Goal: Task Accomplishment & Management: Use online tool/utility

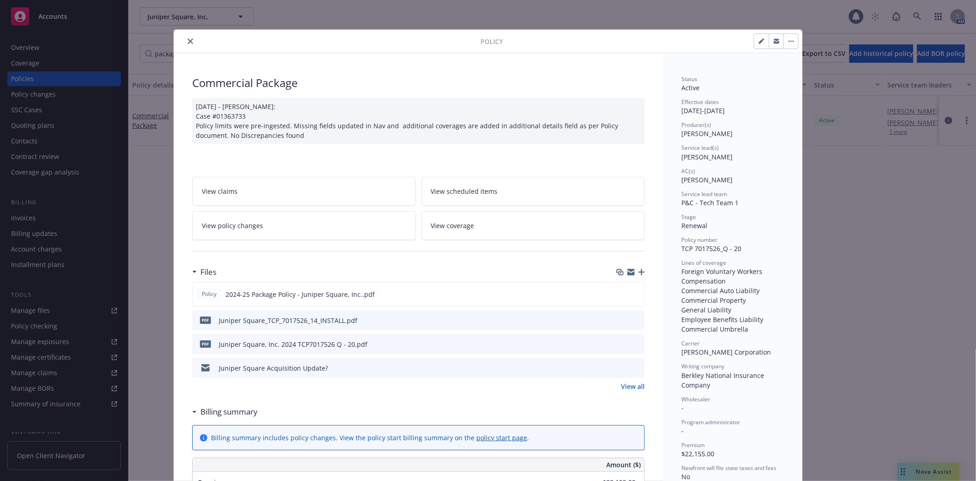
click at [188, 39] on icon "close" at bounding box center [190, 40] width 5 height 5
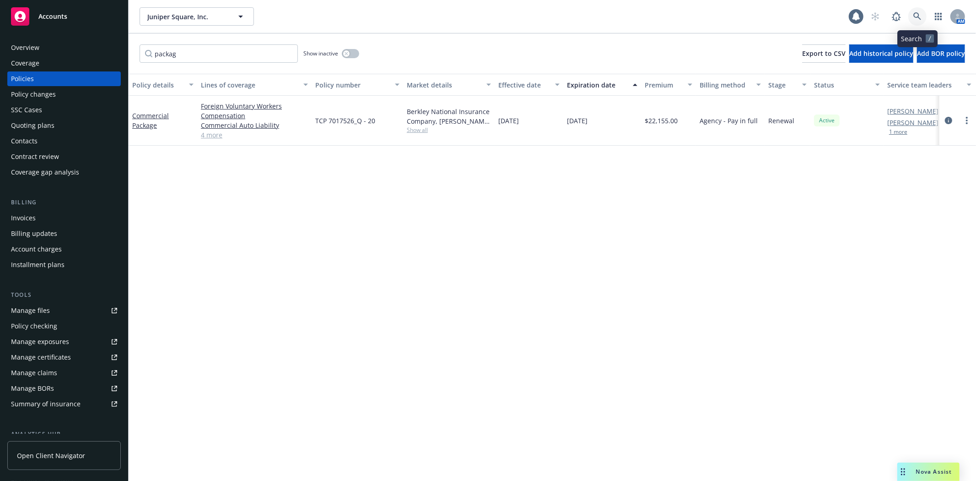
click at [650, 20] on link at bounding box center [917, 16] width 18 height 18
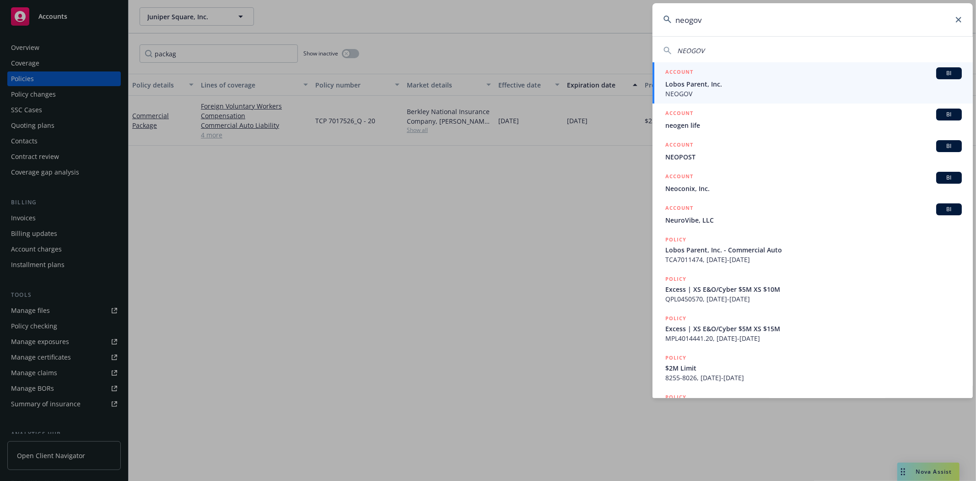
type input "neogov"
click at [650, 77] on div "ACCOUNT BI" at bounding box center [813, 73] width 297 height 12
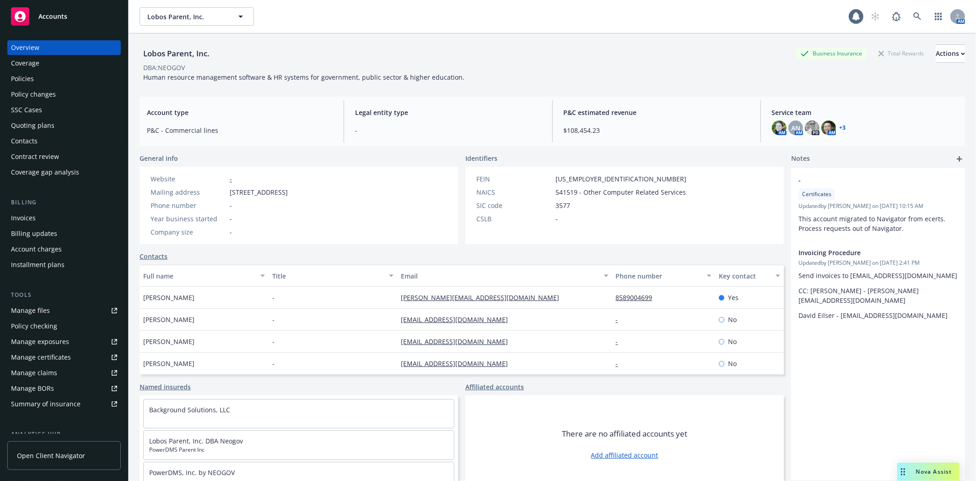
click at [49, 322] on div "Policy checking" at bounding box center [34, 326] width 46 height 15
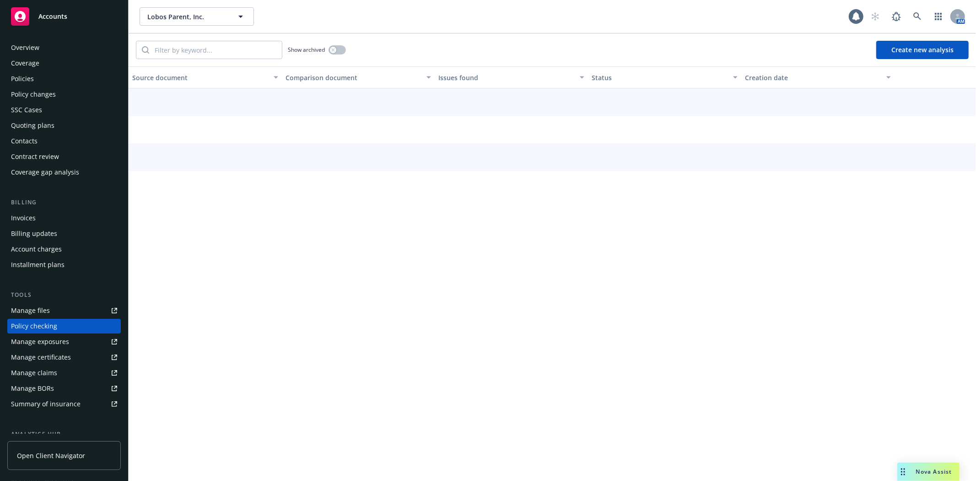
scroll to position [70, 0]
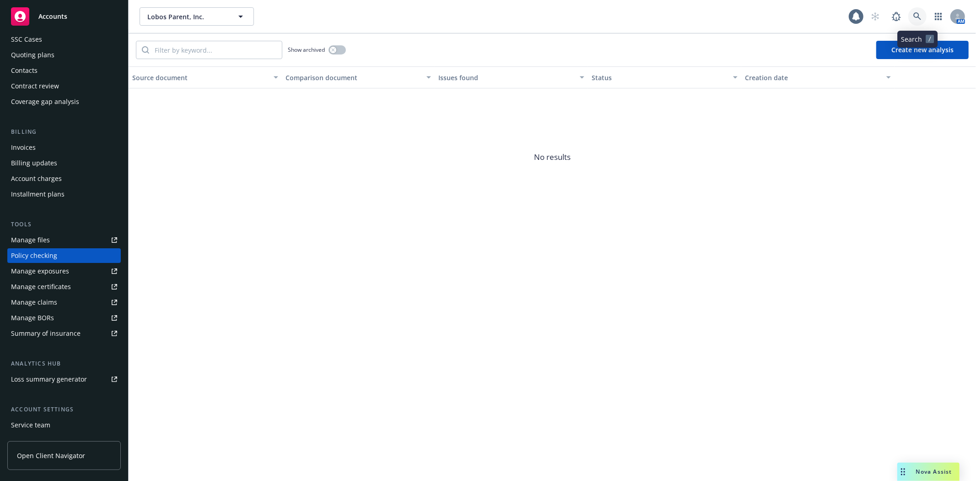
click at [650, 15] on icon at bounding box center [917, 16] width 8 height 8
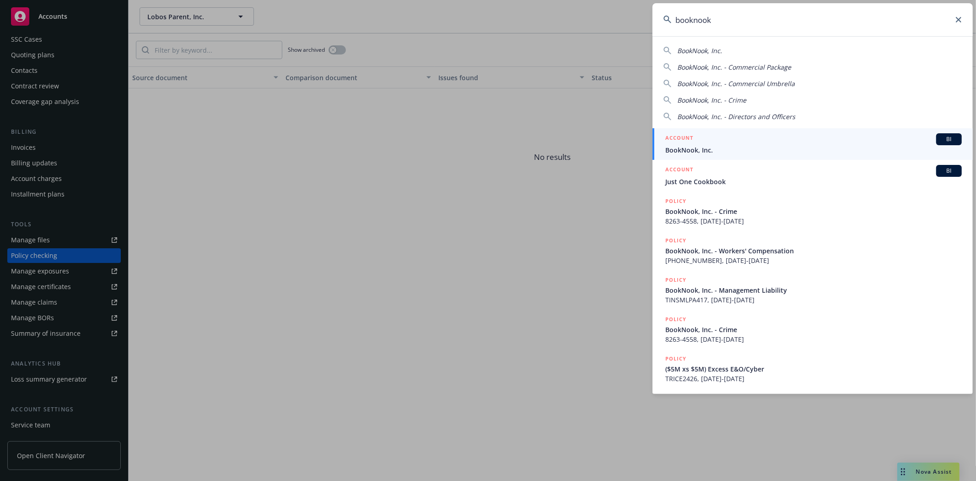
type input "booknook"
click at [650, 143] on div "ACCOUNT BI" at bounding box center [813, 139] width 297 height 12
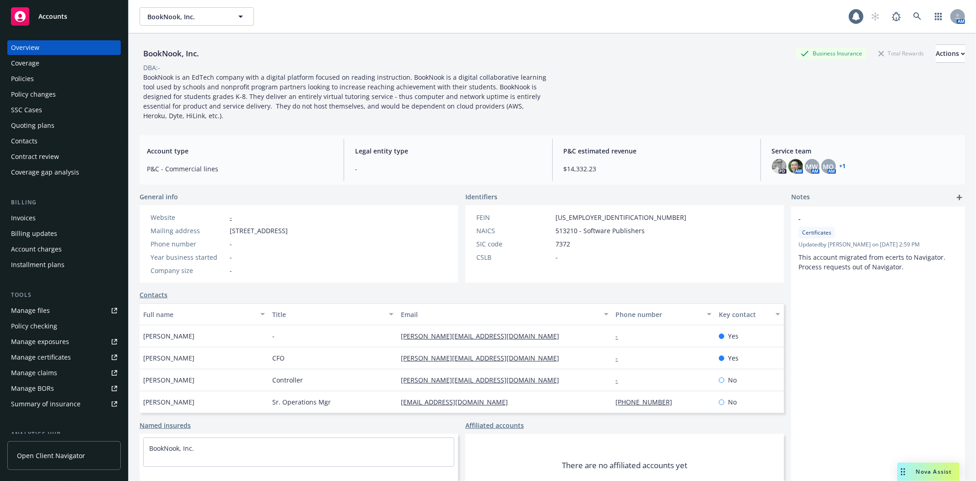
click at [50, 81] on div "Policies" at bounding box center [64, 78] width 106 height 15
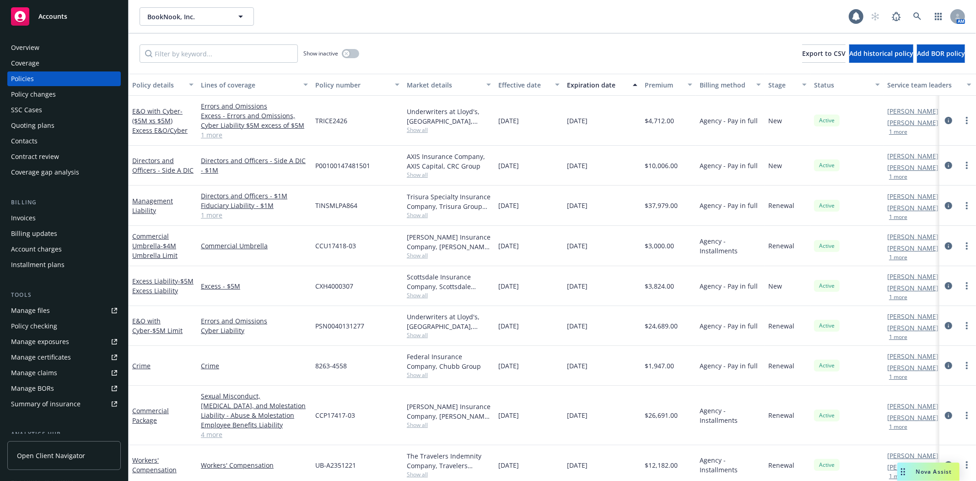
click at [43, 123] on div "Quoting plans" at bounding box center [32, 125] width 43 height 15
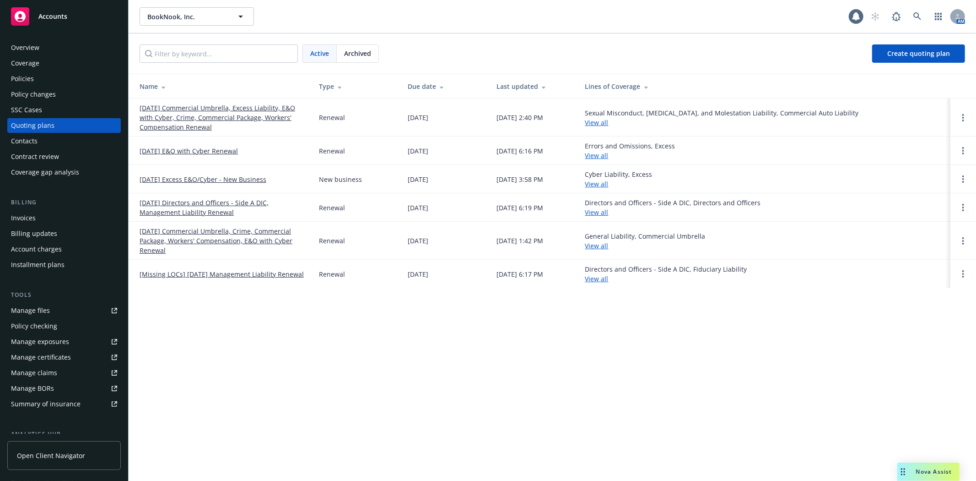
click at [167, 108] on link "11/01/25 Commercial Umbrella, Excess Liability, E&O with Cyber, Crime, Commerci…" at bounding box center [222, 117] width 165 height 29
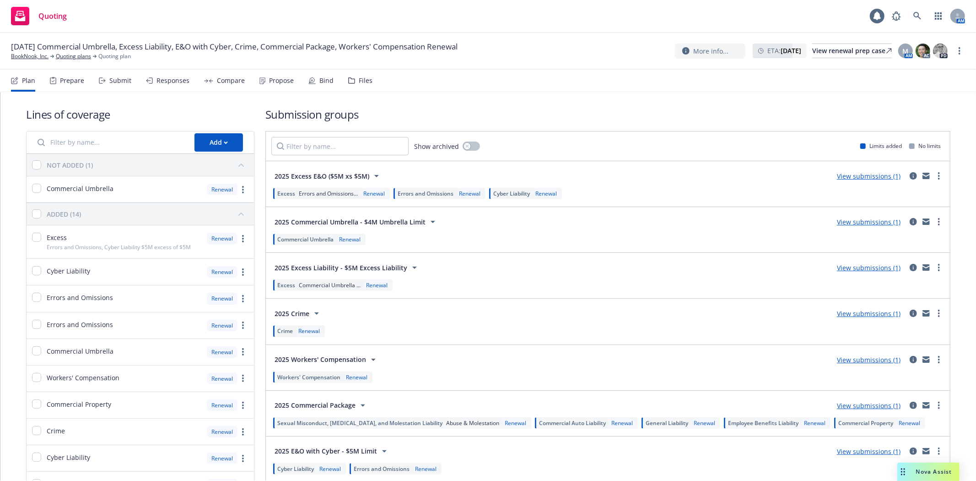
click at [123, 79] on div "Submit" at bounding box center [120, 80] width 22 height 7
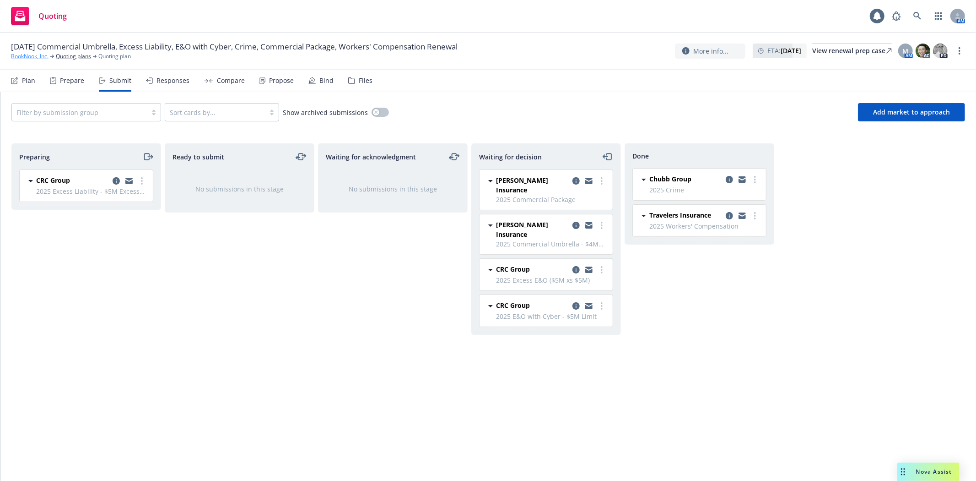
click at [37, 54] on link "BookNook, Inc." at bounding box center [30, 56] width 38 height 8
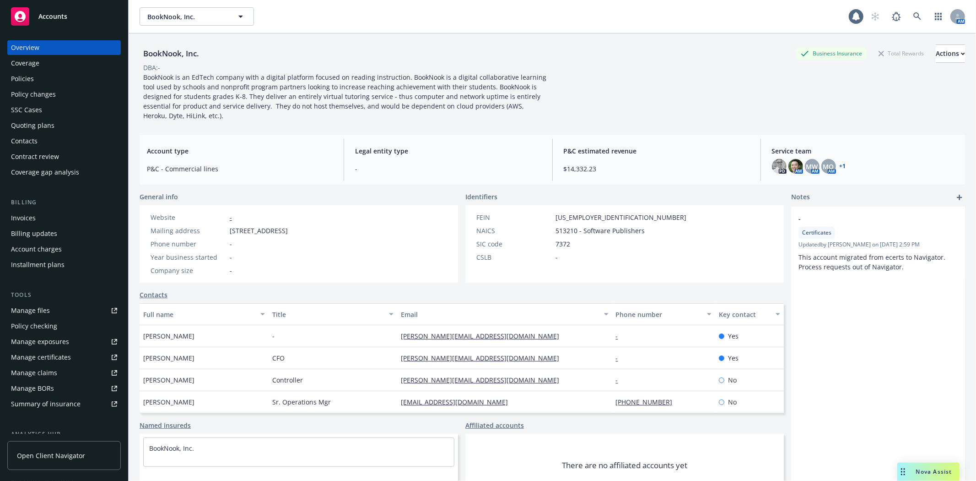
click at [30, 76] on div "Policies" at bounding box center [22, 78] width 23 height 15
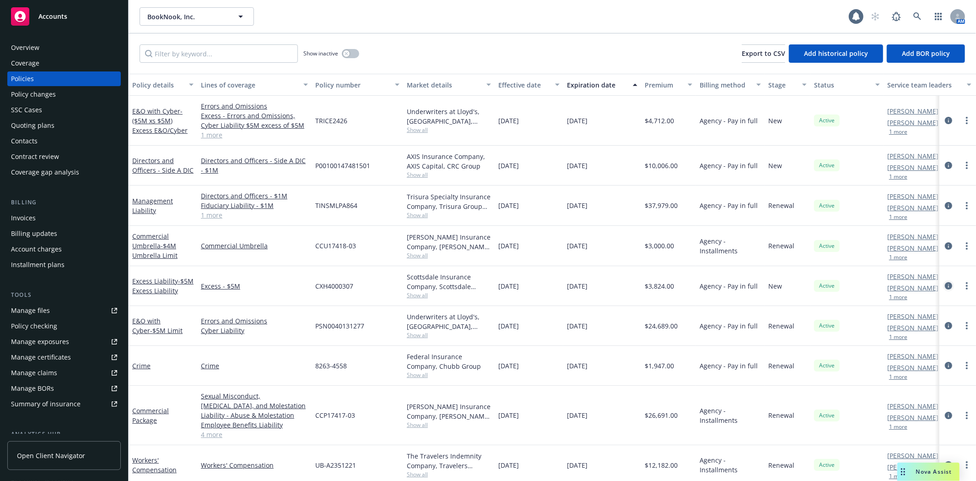
click at [945, 289] on icon "circleInformation" at bounding box center [948, 285] width 7 height 7
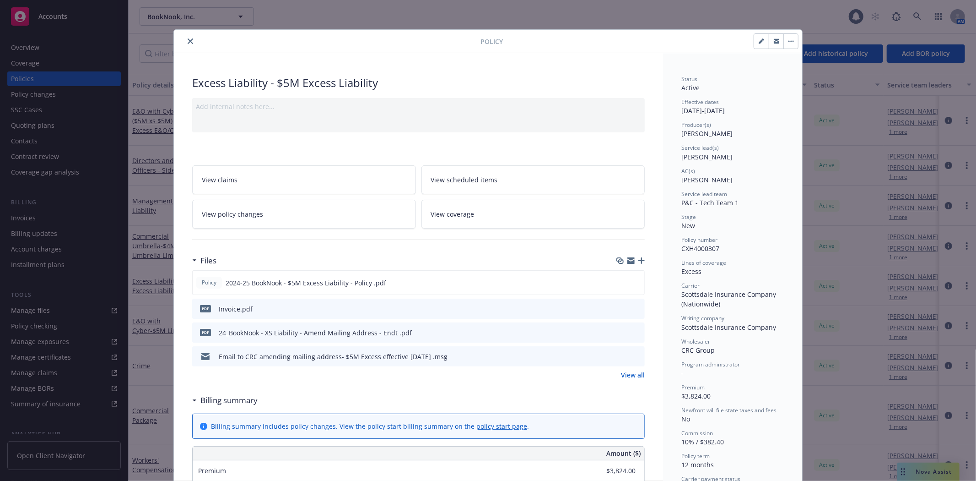
click at [188, 38] on icon "close" at bounding box center [190, 40] width 5 height 5
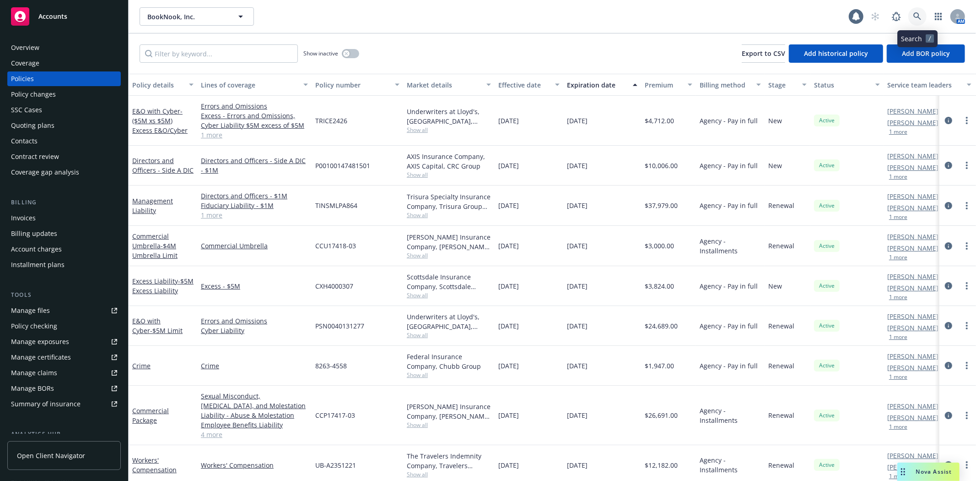
click at [914, 18] on icon at bounding box center [917, 16] width 8 height 8
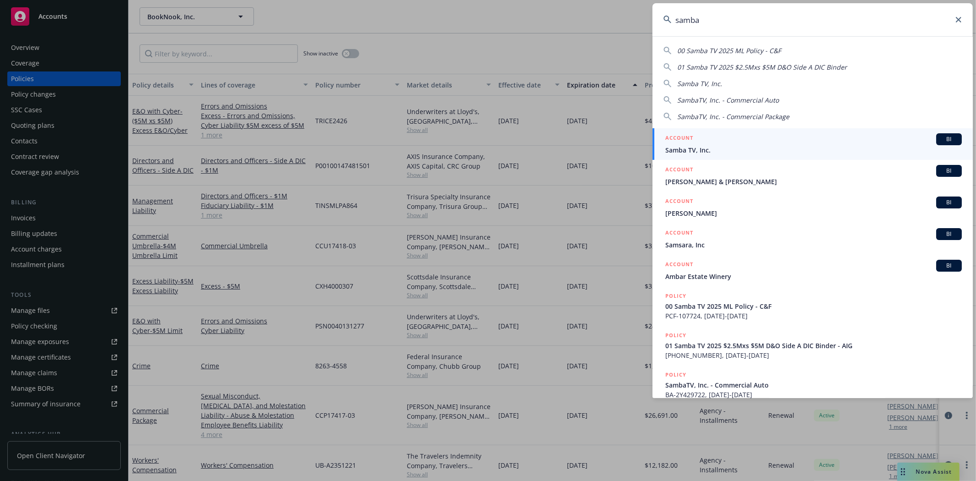
type input "samba"
click at [712, 147] on span "Samba TV, Inc." at bounding box center [813, 150] width 297 height 10
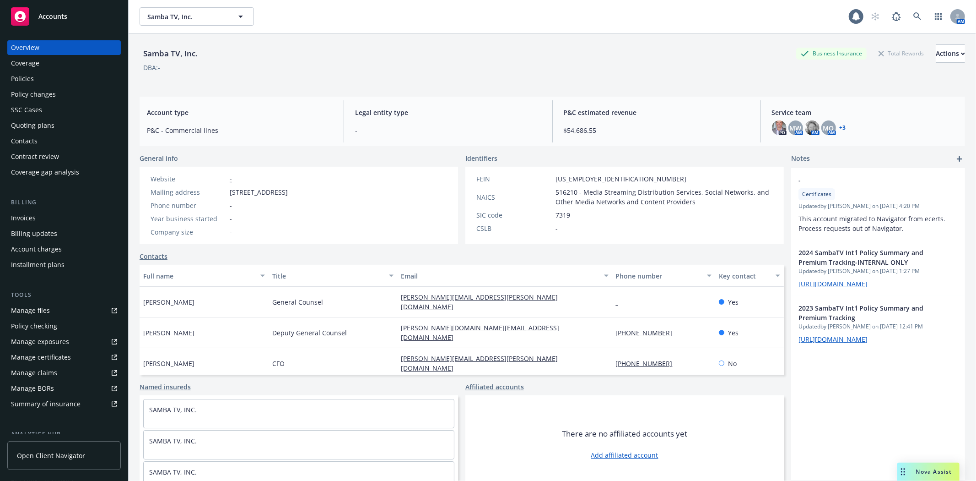
click at [34, 82] on div "Policies" at bounding box center [64, 78] width 106 height 15
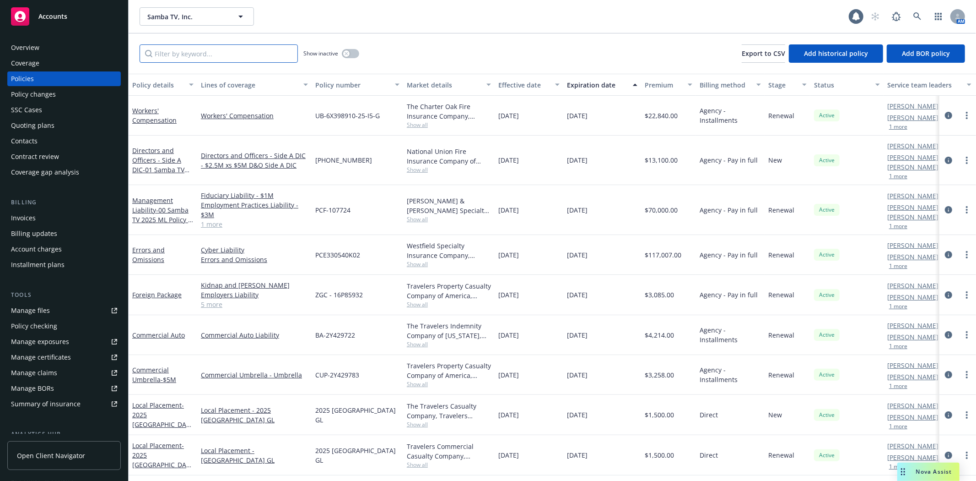
click at [228, 52] on input "Filter by keyword..." at bounding box center [219, 53] width 158 height 18
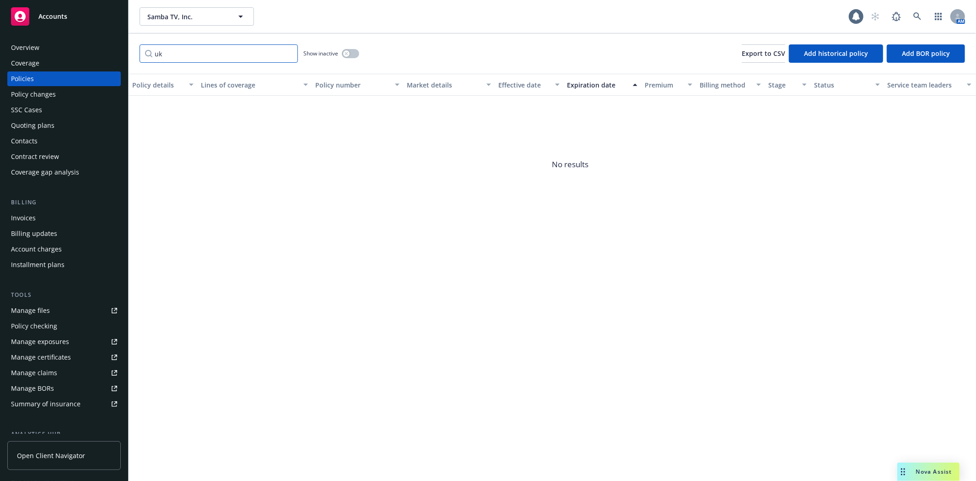
type input "u"
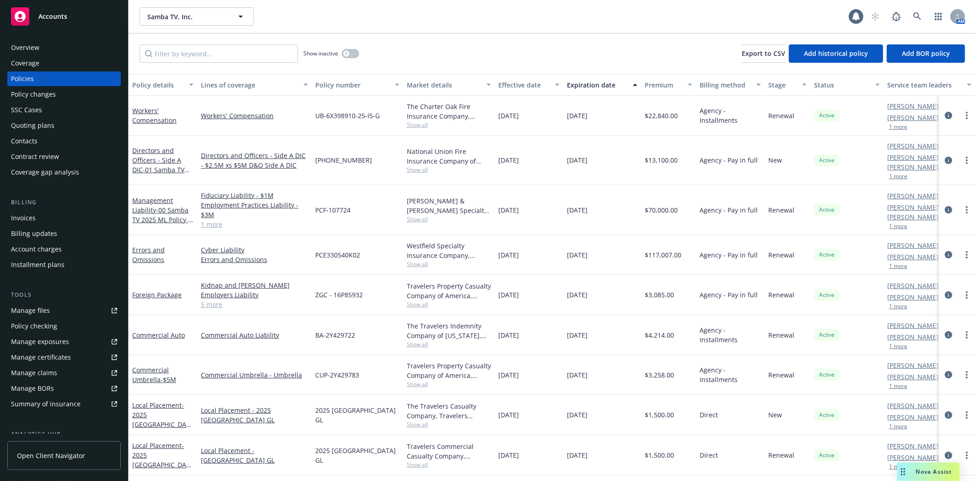
click at [40, 310] on div "Manage files" at bounding box center [30, 310] width 39 height 15
click at [222, 56] on input "Filter by keyword..." at bounding box center [219, 53] width 158 height 18
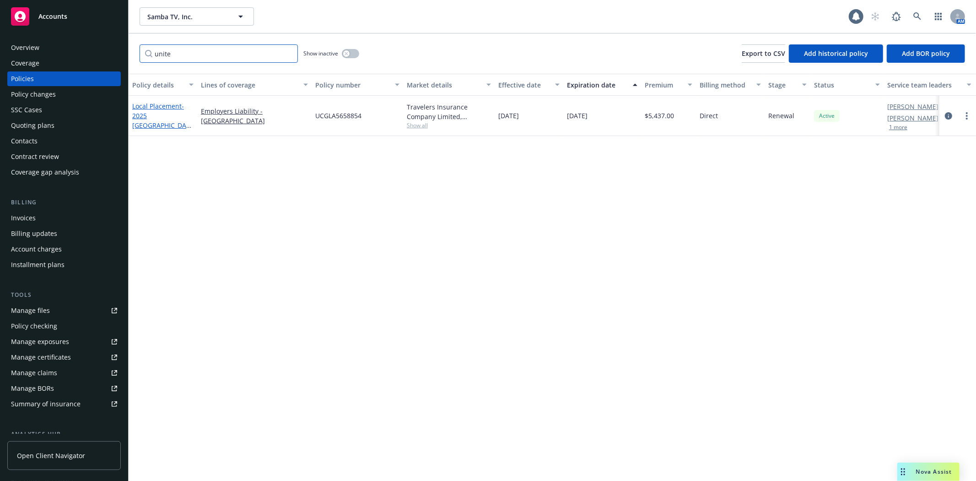
type input "unite"
click at [155, 117] on span "- 2025 United Kingdom EL" at bounding box center [161, 121] width 59 height 38
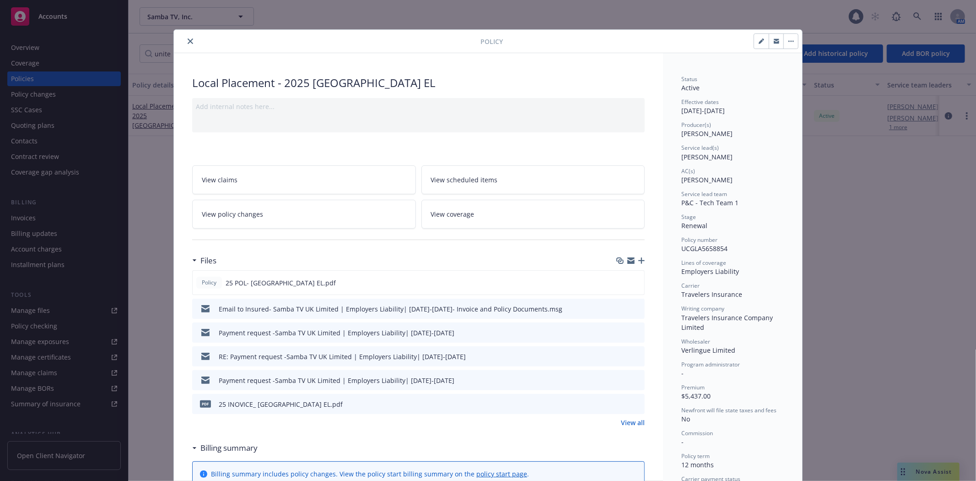
click at [632, 308] on icon "preview file" at bounding box center [636, 308] width 8 height 6
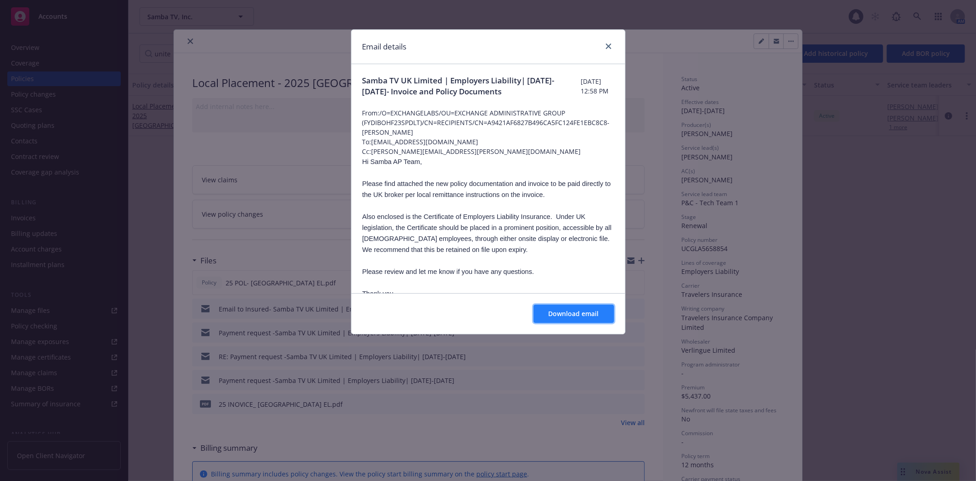
click at [600, 315] on button "Download email" at bounding box center [574, 313] width 81 height 18
click at [609, 46] on icon "close" at bounding box center [608, 45] width 5 height 5
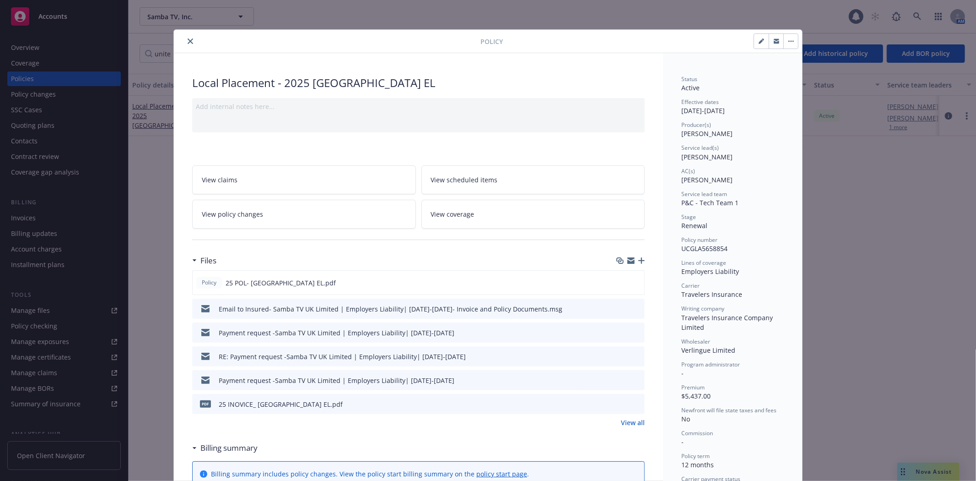
click at [757, 44] on button "button" at bounding box center [761, 41] width 15 height 15
select select "RENEWAL"
select select "12"
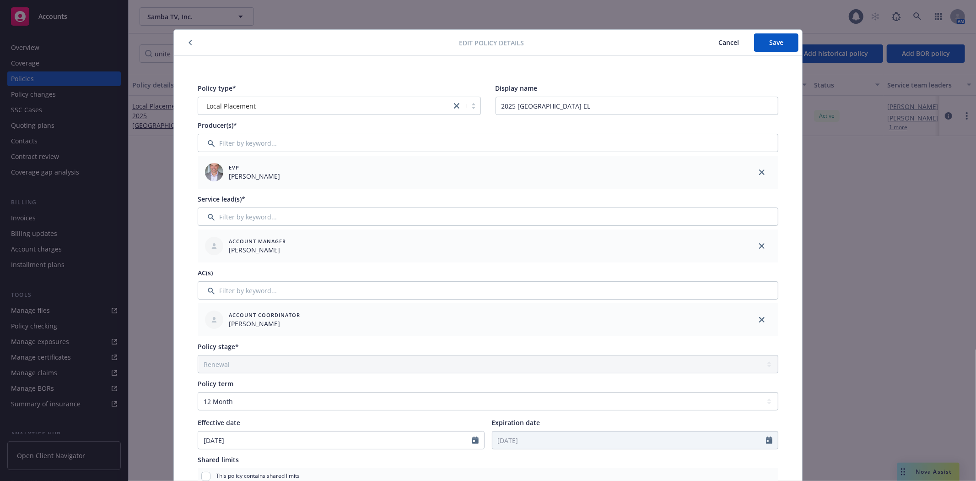
click at [719, 42] on span "Cancel" at bounding box center [729, 42] width 21 height 9
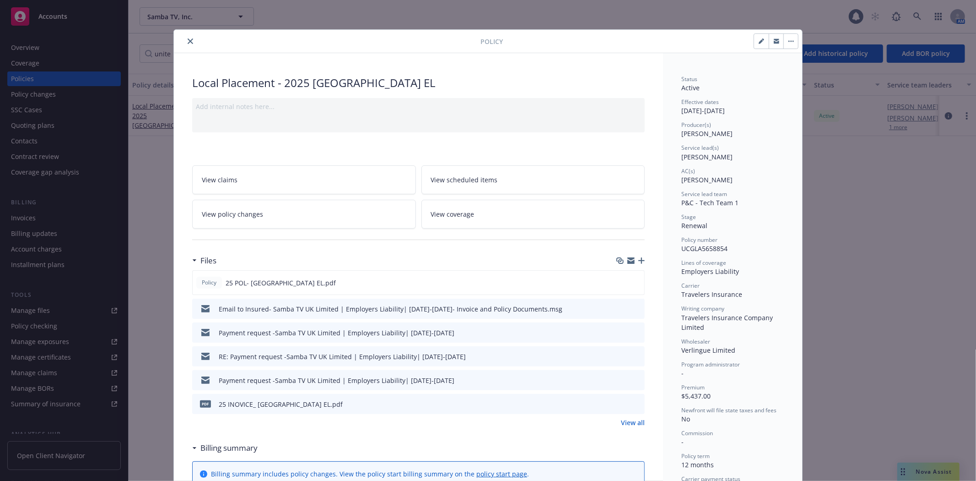
click at [774, 40] on icon "button" at bounding box center [776, 40] width 5 height 2
click at [191, 40] on button "close" at bounding box center [190, 41] width 11 height 11
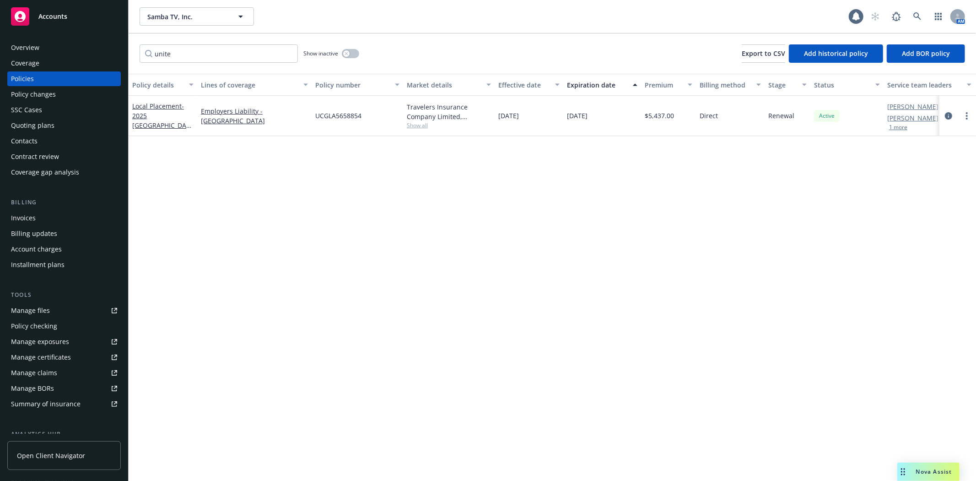
click at [49, 143] on div "Contacts" at bounding box center [64, 141] width 106 height 15
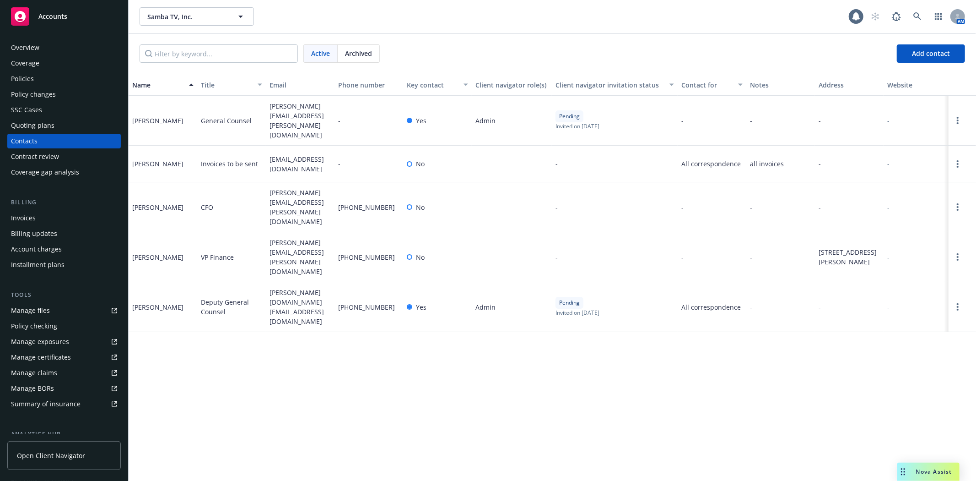
click at [527, 16] on div "Samba TV, Inc. Samba TV, Inc." at bounding box center [494, 16] width 709 height 18
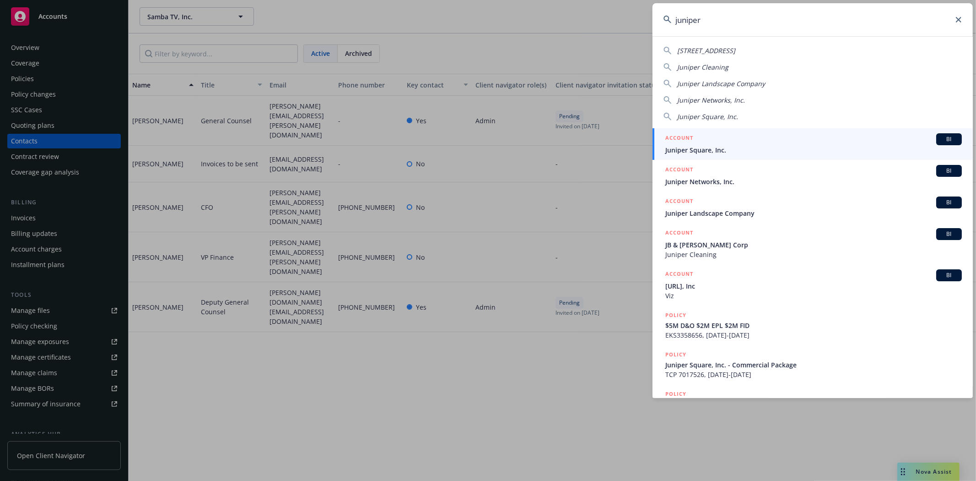
type input "juniper"
click at [732, 144] on div "ACCOUNT BI" at bounding box center [813, 139] width 297 height 12
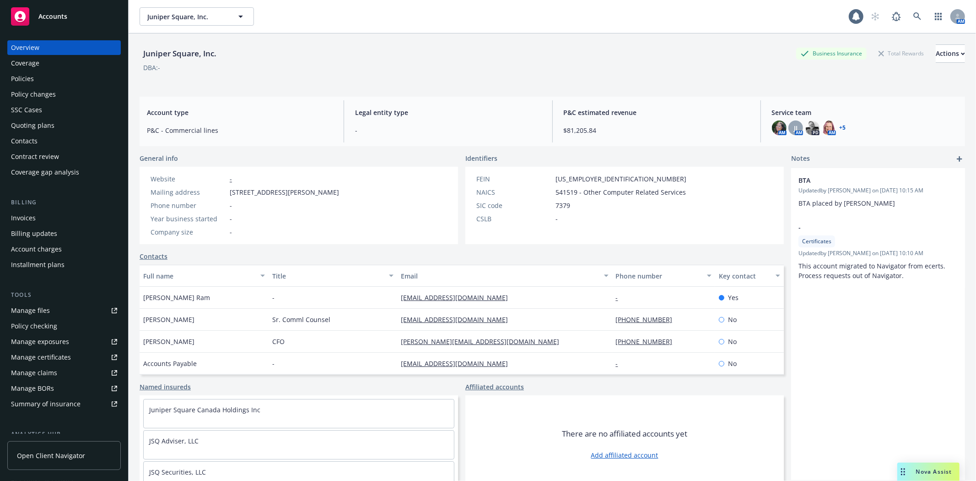
click at [46, 309] on div "Manage files" at bounding box center [30, 310] width 39 height 15
click at [41, 120] on div "Quoting plans" at bounding box center [32, 125] width 43 height 15
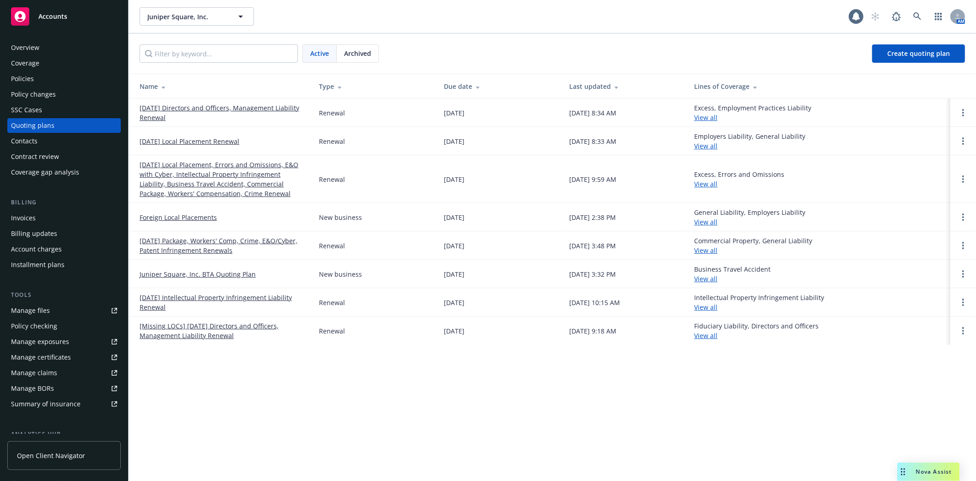
click at [181, 176] on link "11/17/25 Local Placement, Errors and Omissions, E&O with Cyber, Intellectual Pr…" at bounding box center [222, 179] width 165 height 38
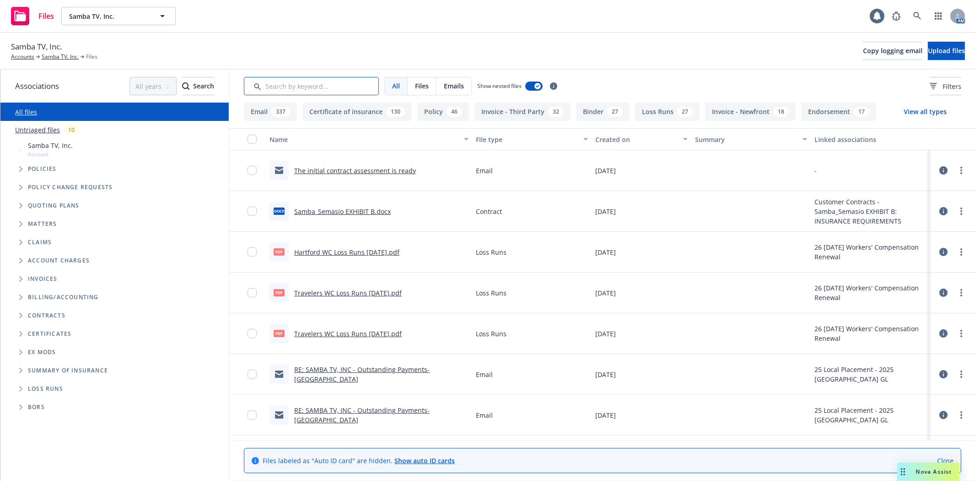
click at [278, 88] on input "Search by keyword..." at bounding box center [311, 86] width 135 height 18
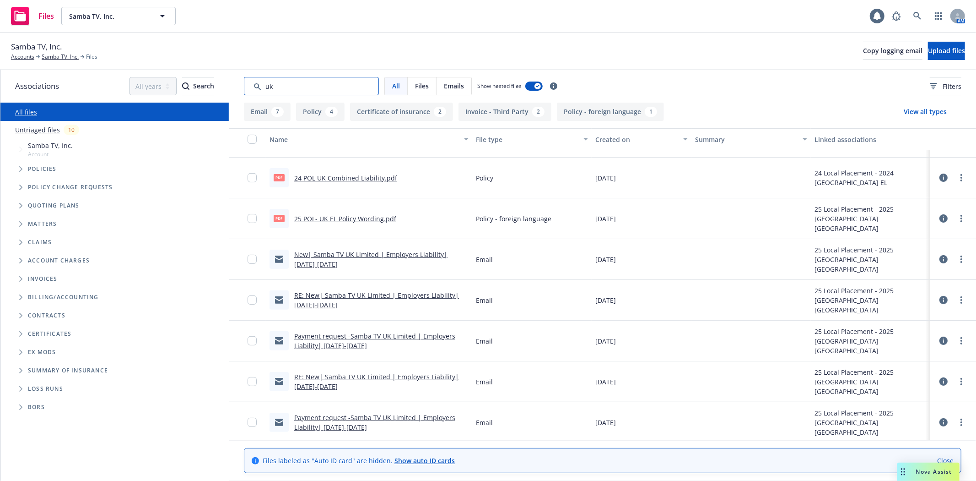
scroll to position [233, 0]
type input "uk"
click at [421, 254] on link "New| Samba TV UK Limited | Employers Liability| 3 June 2025-3 June 2026" at bounding box center [370, 261] width 153 height 18
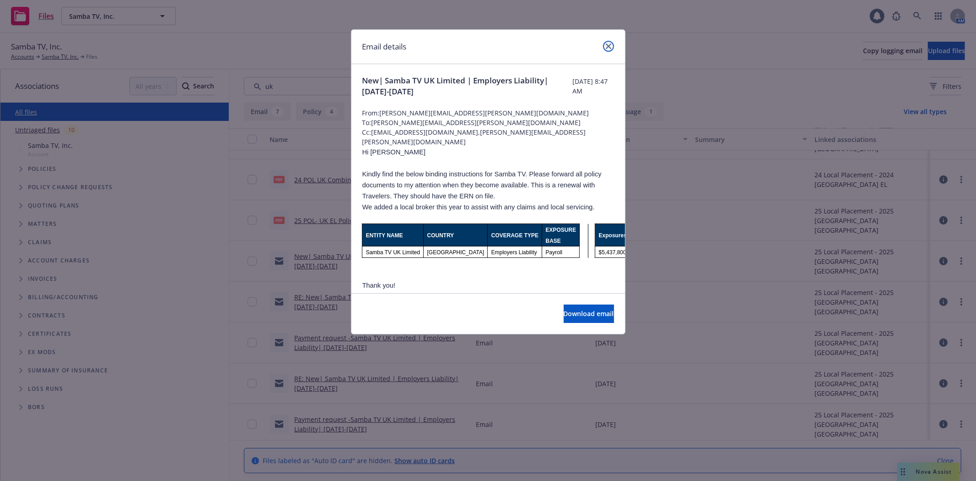
click at [611, 43] on icon "close" at bounding box center [608, 45] width 5 height 5
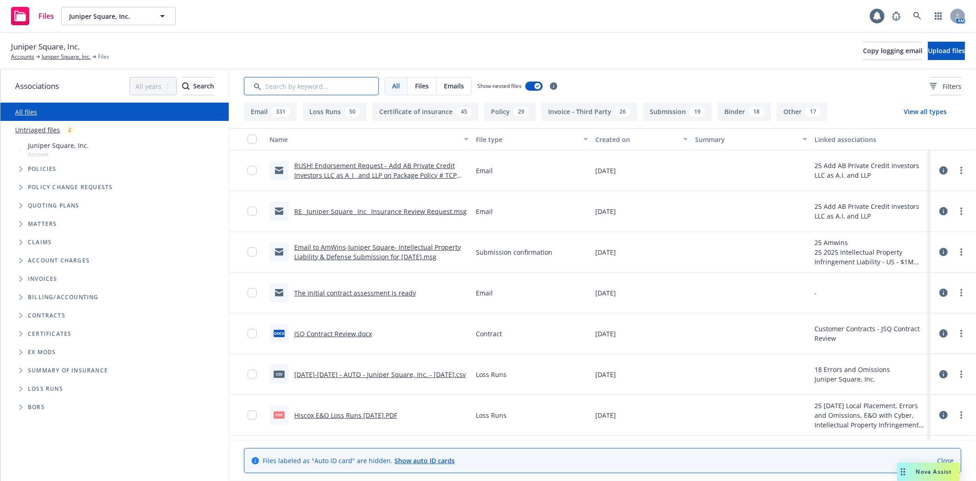
click at [287, 88] on input "Search by keyword..." at bounding box center [311, 86] width 135 height 18
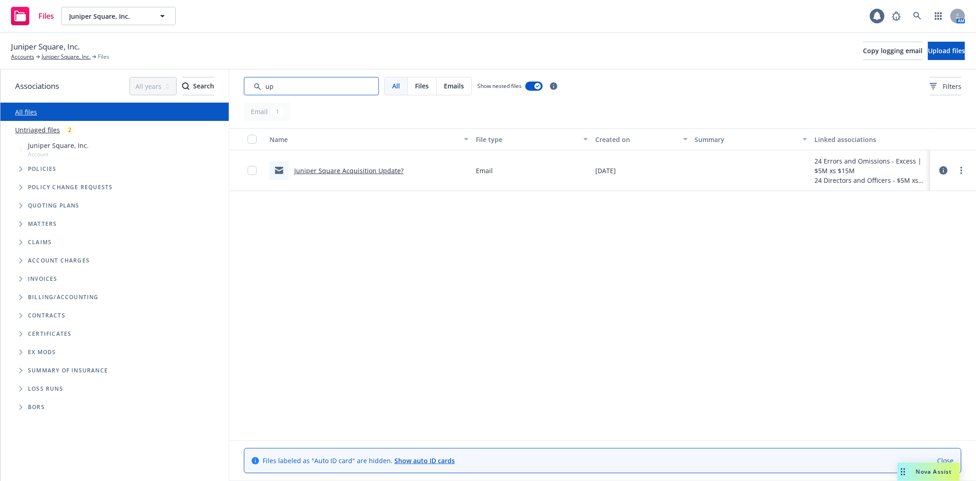
type input "u"
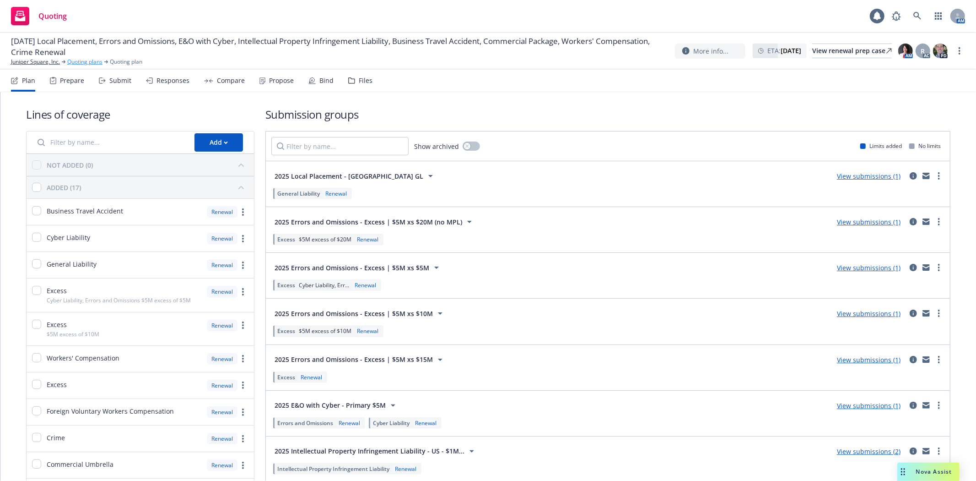
click at [74, 60] on link "Quoting plans" at bounding box center [84, 62] width 35 height 8
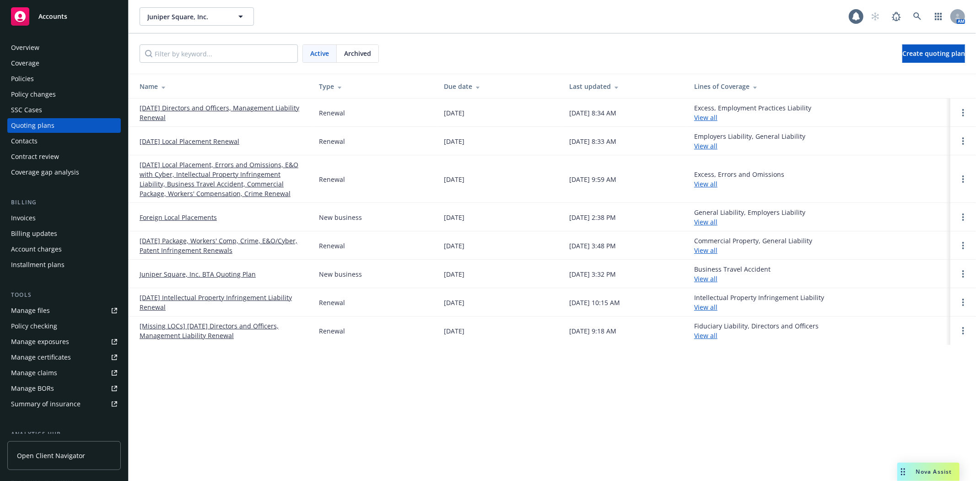
click at [213, 254] on link "[DATE] Package, Workers' Comp, Crime, E&O/Cyber, Patent Infringement Renewals" at bounding box center [222, 245] width 165 height 19
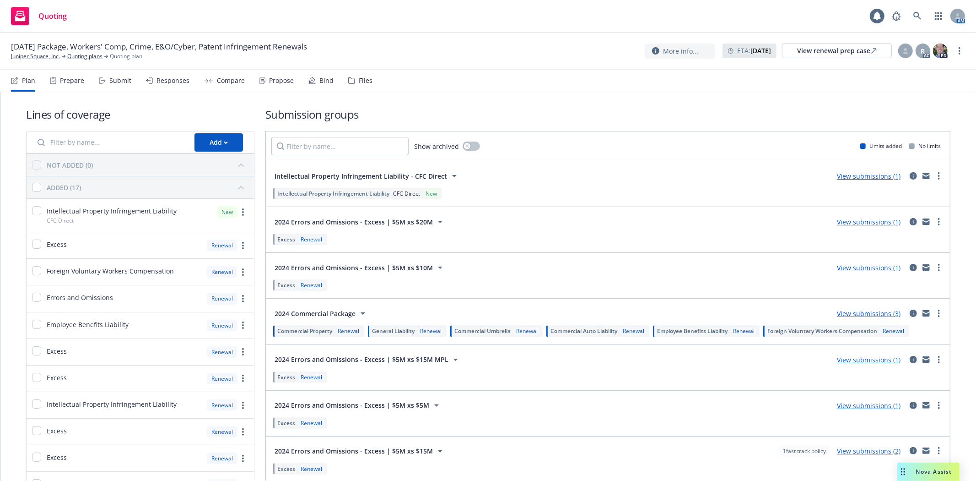
click at [357, 86] on div "Files" at bounding box center [360, 81] width 24 height 22
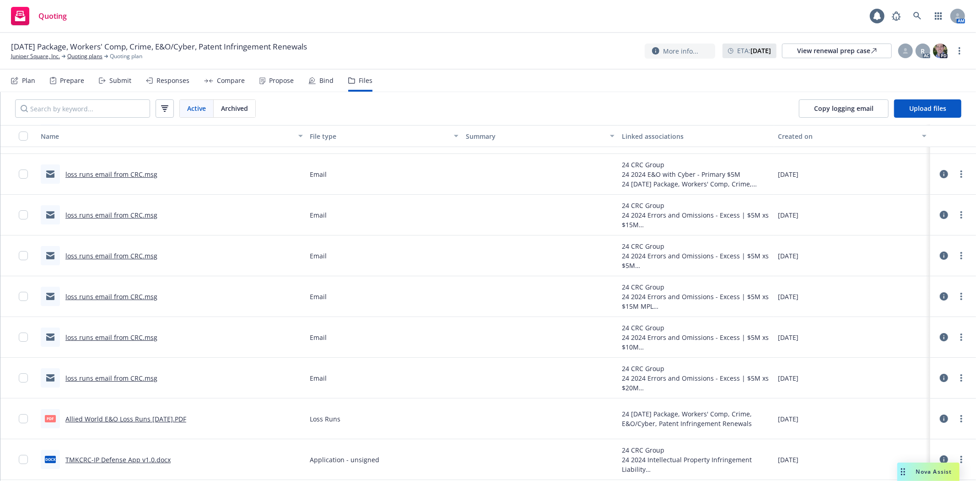
scroll to position [2410, 0]
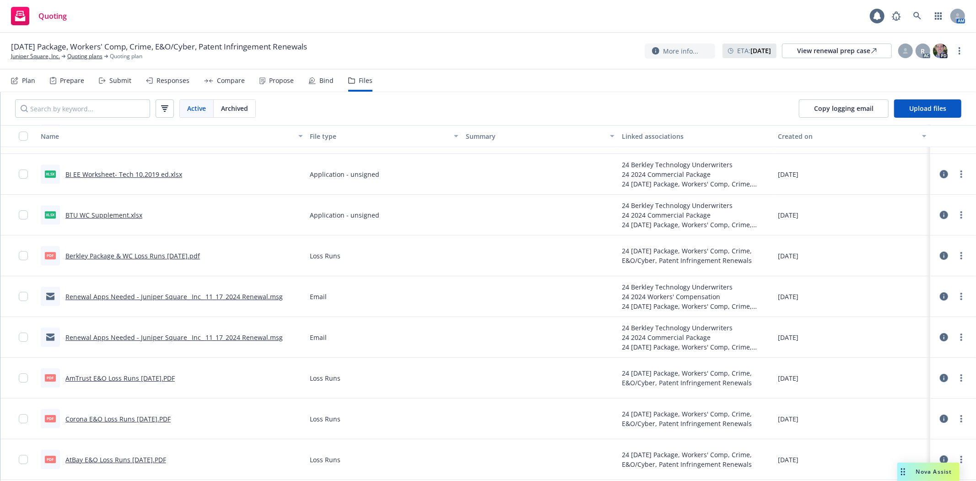
click at [252, 293] on link "Renewal Apps Needed - Juniper Square_ Inc_ 11_17_2024 Renewal.msg" at bounding box center [173, 296] width 217 height 9
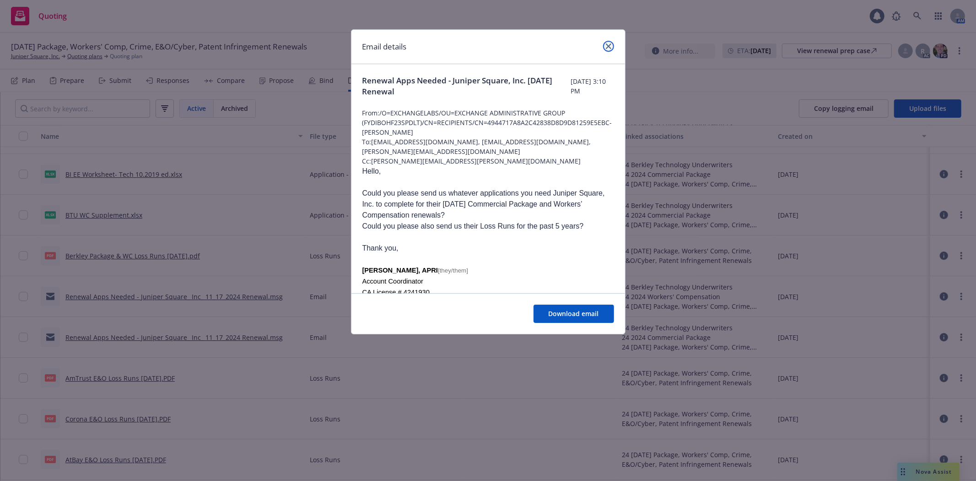
click at [612, 48] on link "close" at bounding box center [608, 46] width 11 height 11
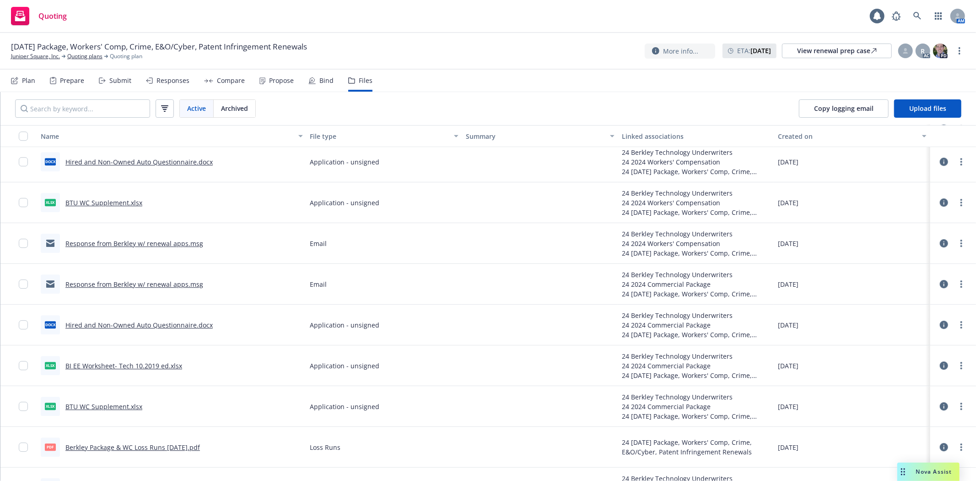
scroll to position [2215, 0]
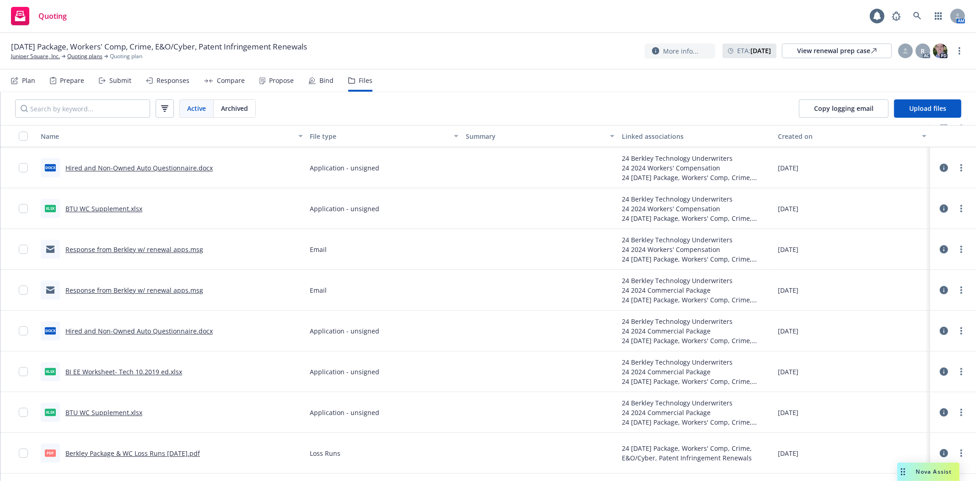
click at [138, 246] on link "Response from Berkley w/ renewal apps.msg" at bounding box center [134, 249] width 138 height 9
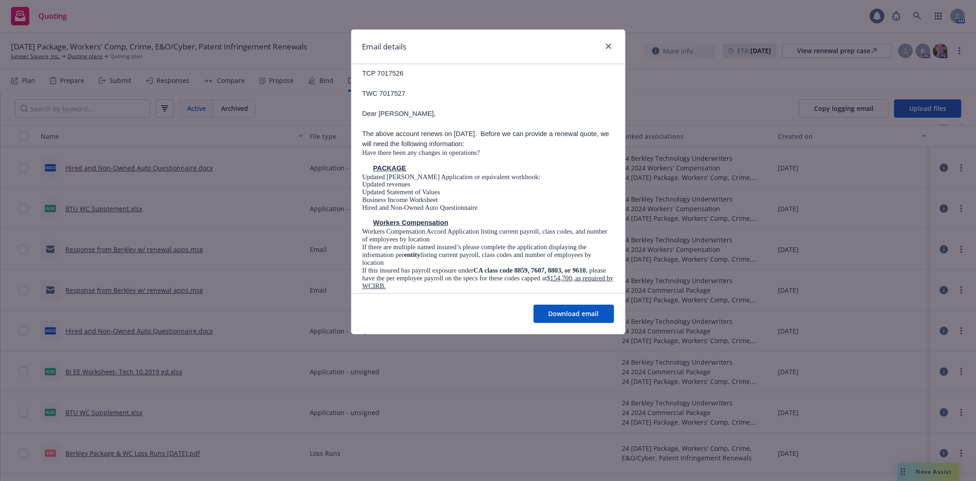
scroll to position [133, 0]
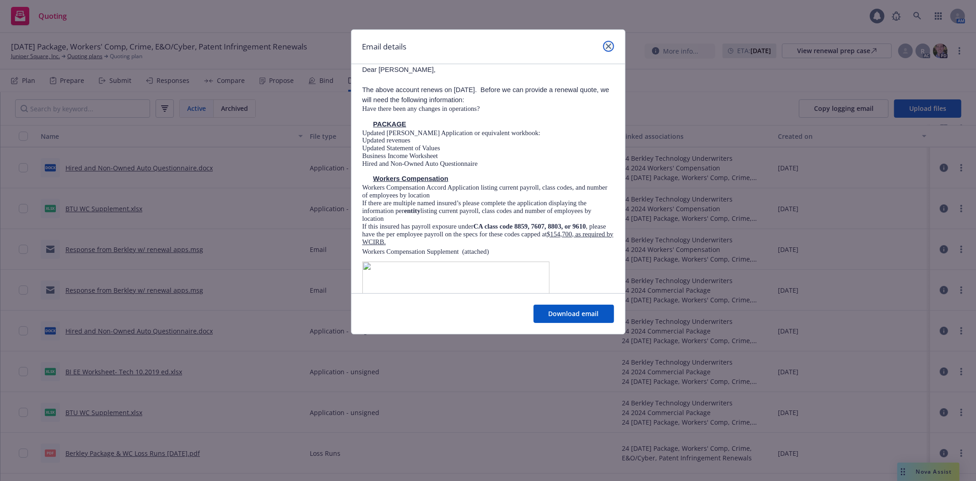
click at [611, 49] on link "close" at bounding box center [608, 46] width 11 height 11
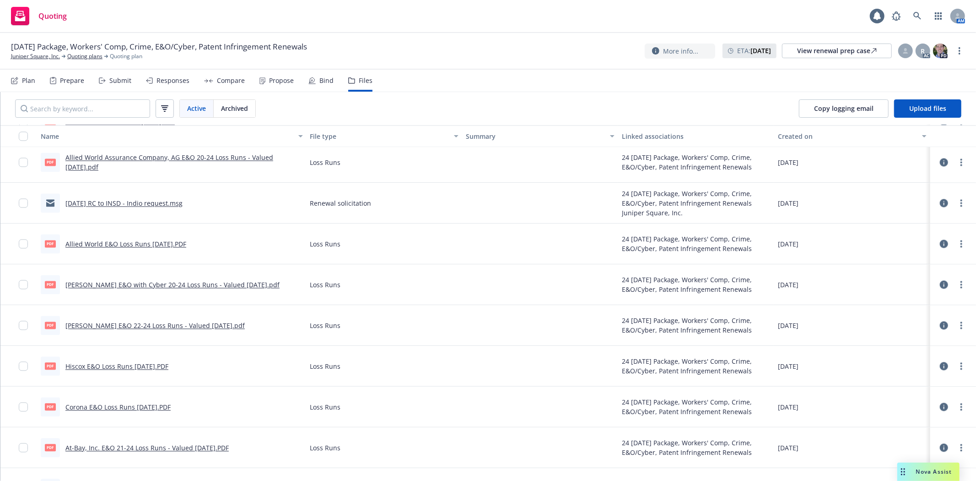
scroll to position [1538, 0]
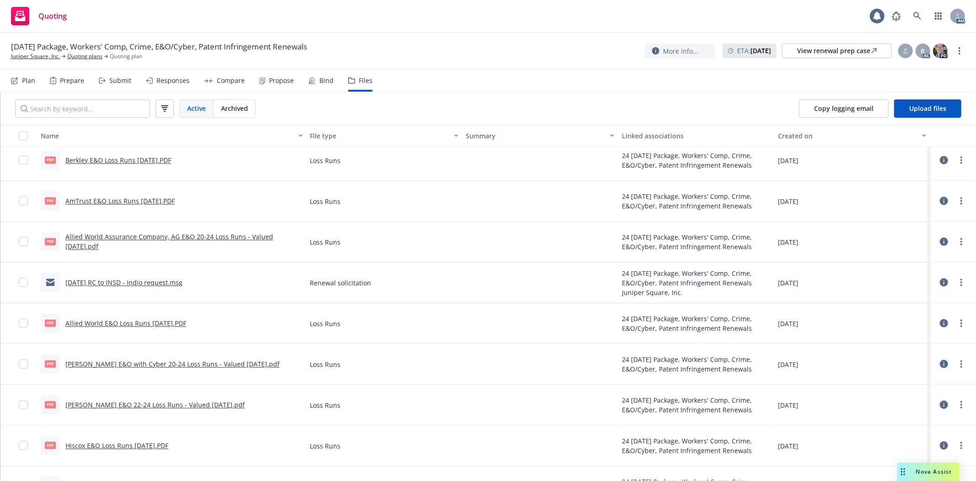
click at [150, 281] on link "08.28.24 RC to INSD - Indio request.msg" at bounding box center [123, 282] width 117 height 9
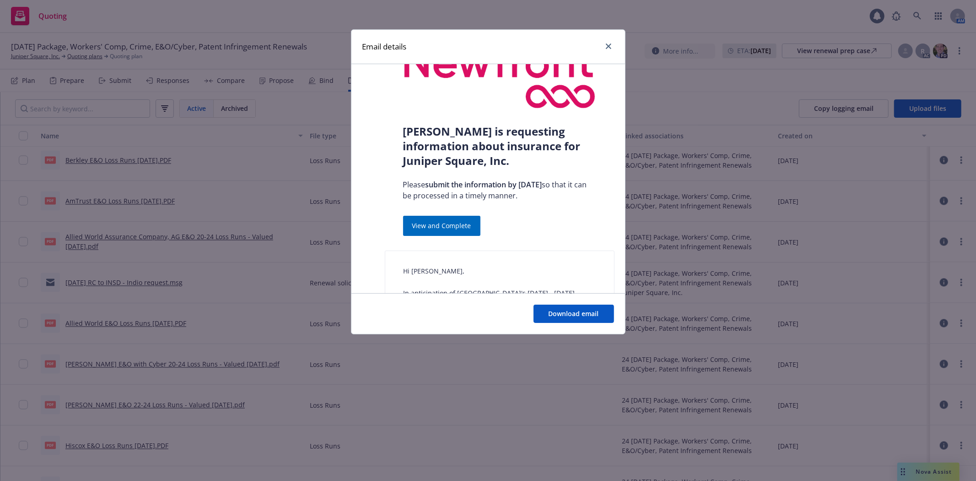
scroll to position [189, 0]
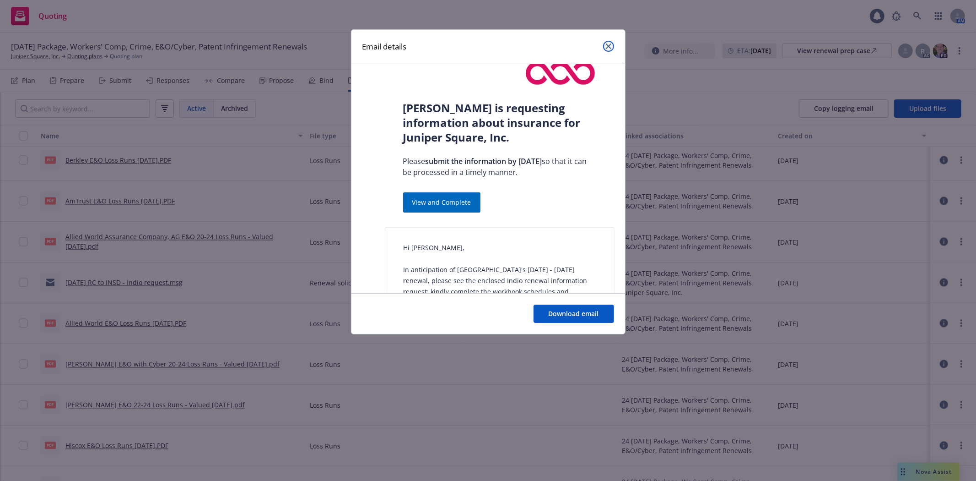
click at [611, 46] on link "close" at bounding box center [608, 46] width 11 height 11
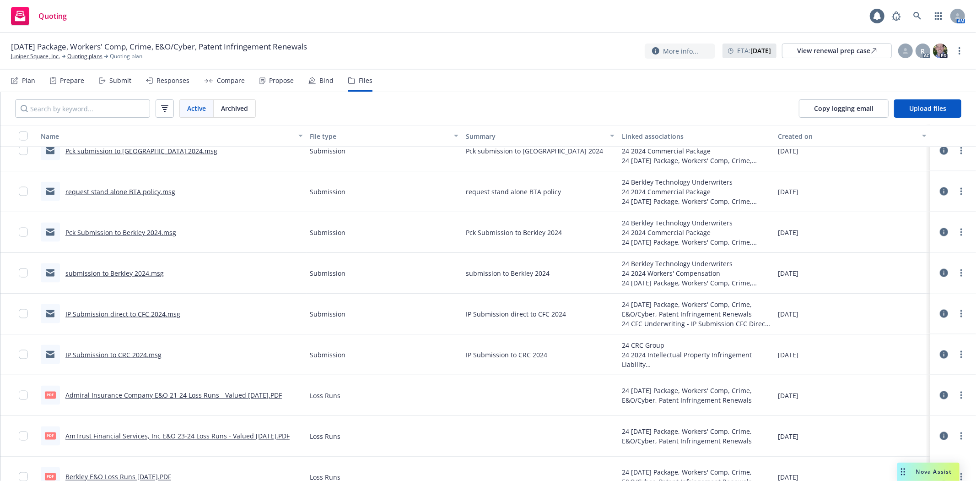
scroll to position [1201, 0]
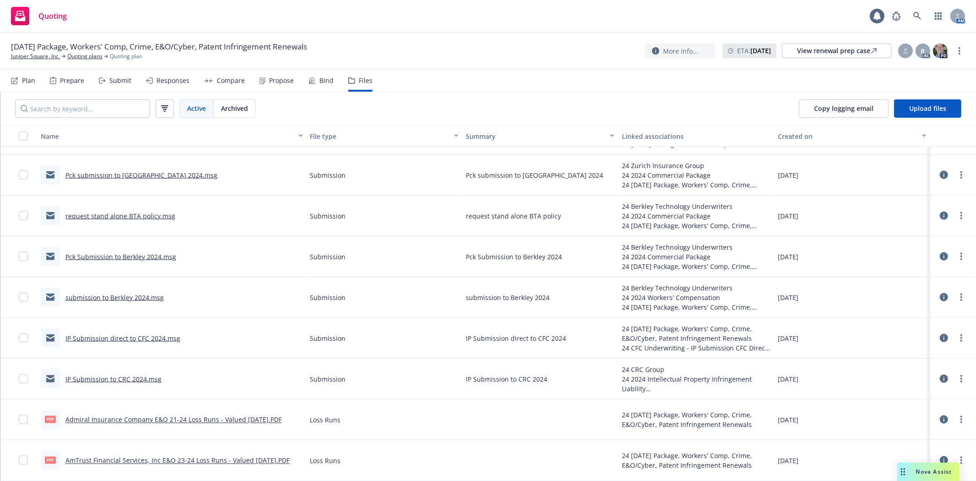
click at [117, 254] on link "Pck Submission to Berkley 2024.msg" at bounding box center [120, 256] width 111 height 9
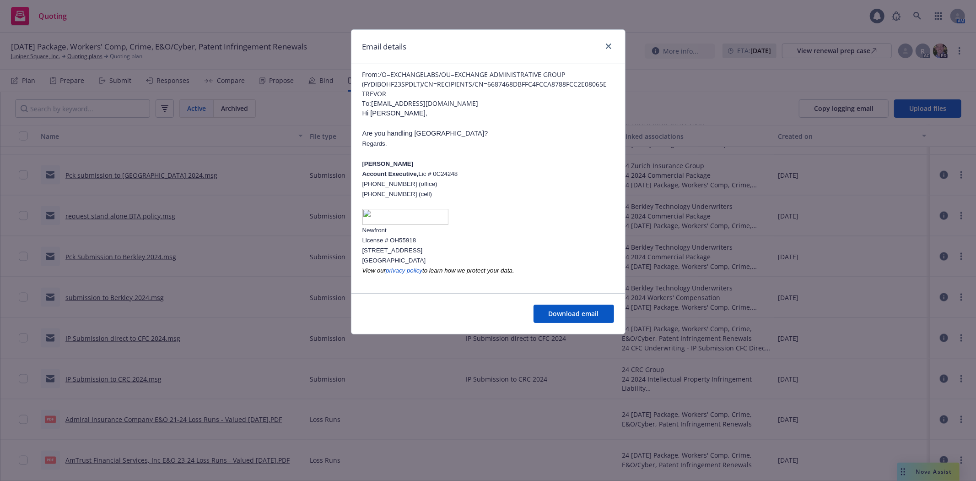
scroll to position [30, 0]
click at [611, 48] on link "close" at bounding box center [608, 46] width 11 height 11
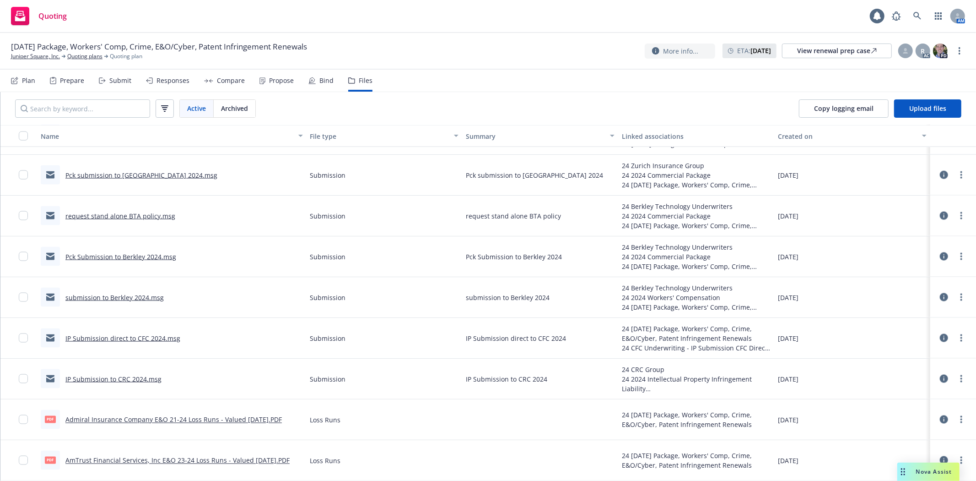
click at [112, 298] on link "submission to Berkley 2024.msg" at bounding box center [114, 297] width 98 height 9
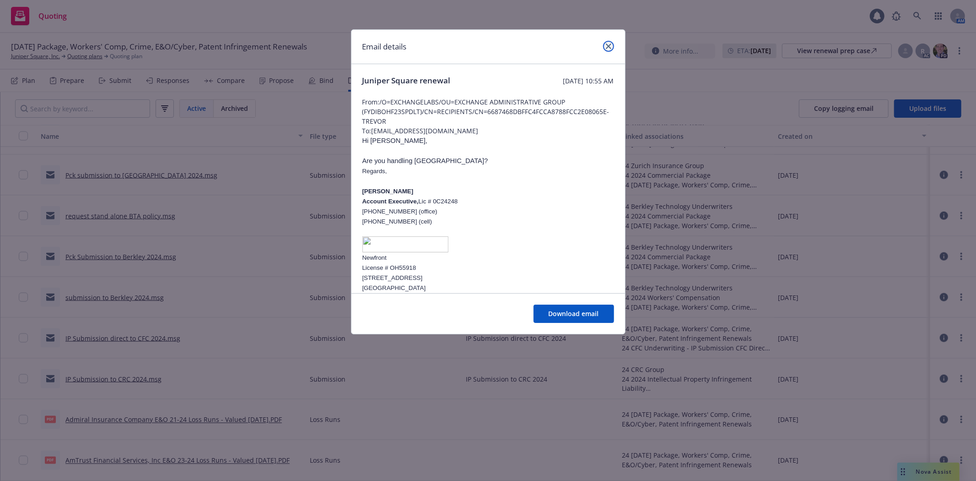
click at [606, 43] on icon "close" at bounding box center [608, 45] width 5 height 5
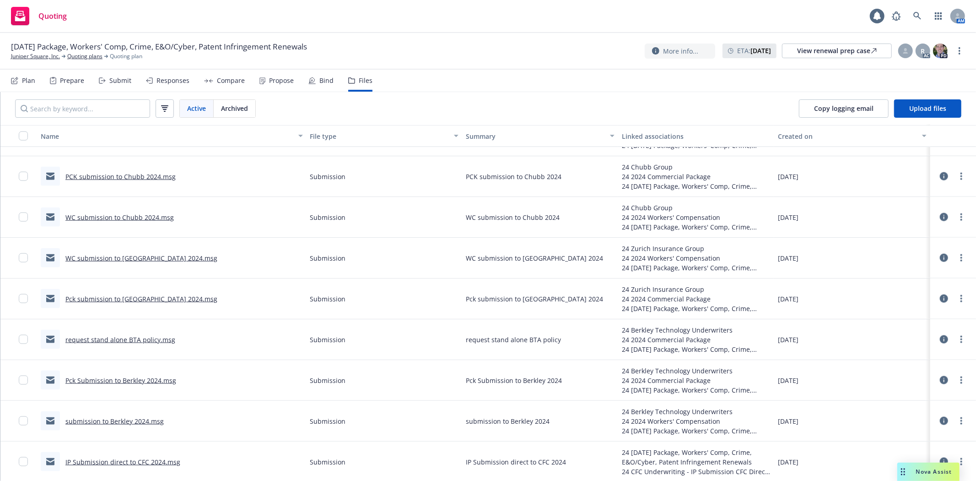
scroll to position [1067, 0]
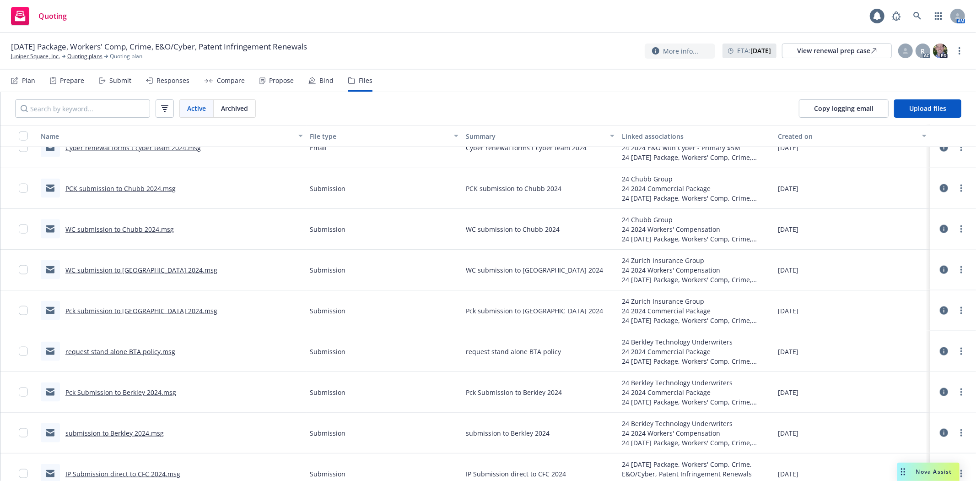
click at [103, 231] on link "WC submission to Chubb 2024.msg" at bounding box center [119, 229] width 108 height 9
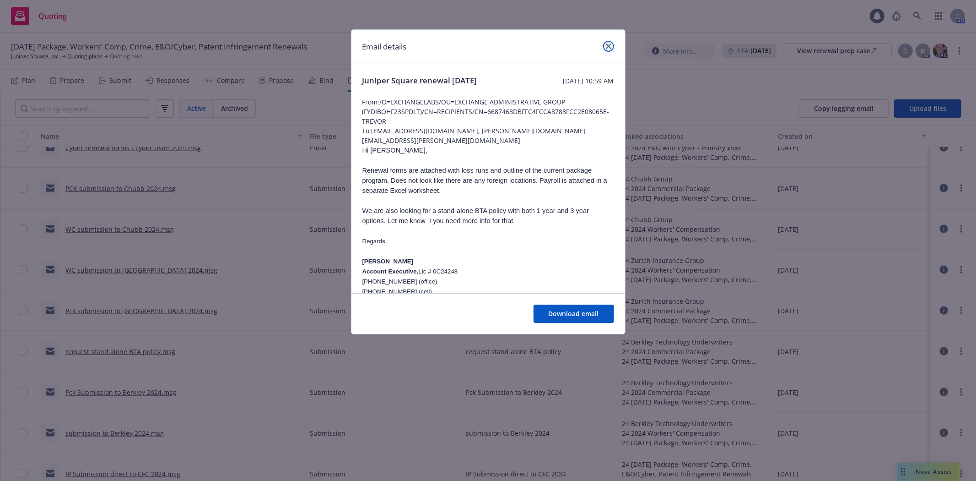
click at [612, 43] on link "close" at bounding box center [608, 46] width 11 height 11
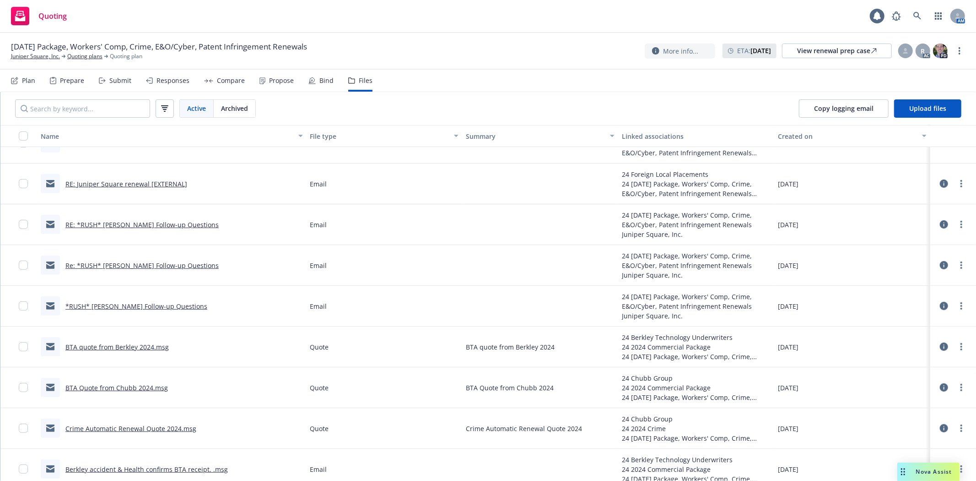
scroll to position [512, 0]
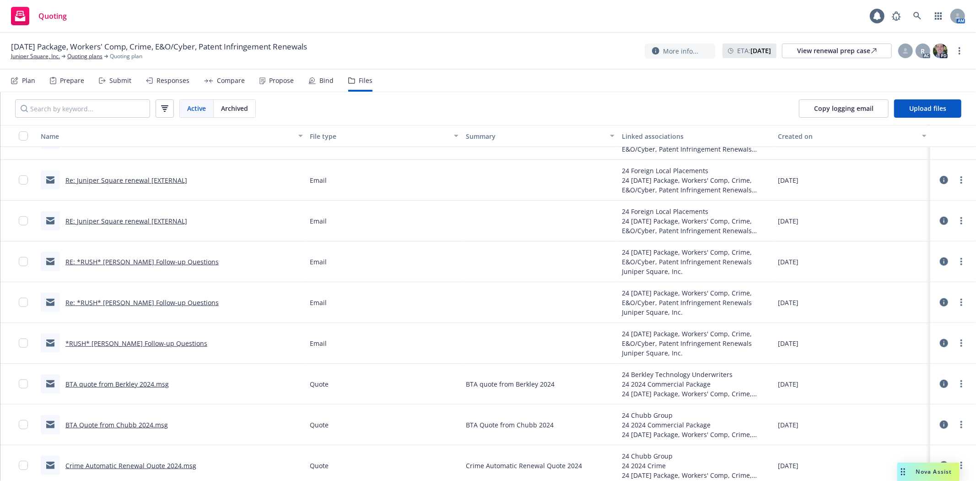
click at [190, 258] on link "RE: *RUSH* Juniper Renewal Follow-up Questions" at bounding box center [141, 261] width 153 height 9
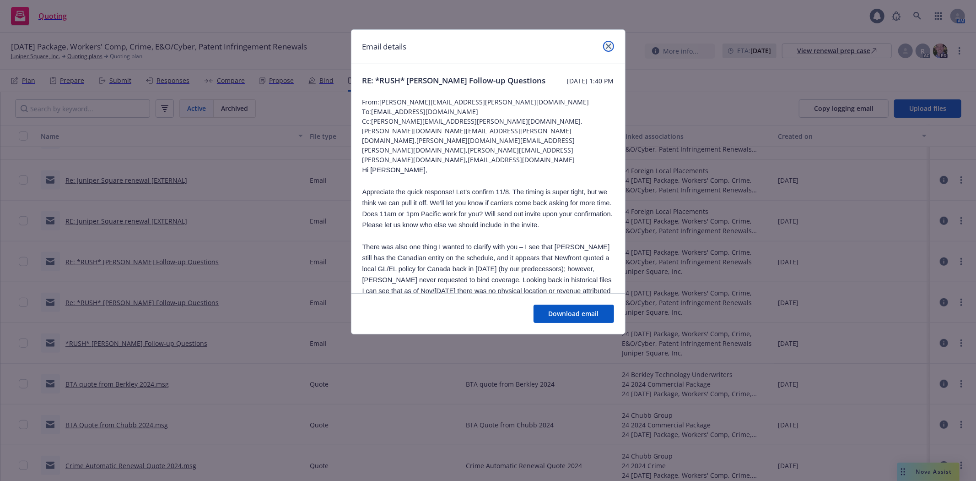
click at [611, 47] on link "close" at bounding box center [608, 46] width 11 height 11
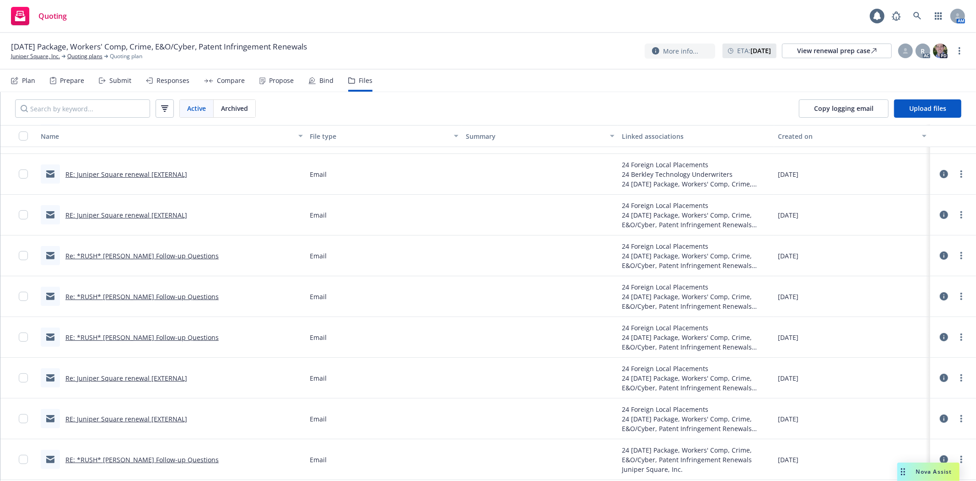
scroll to position [310, 0]
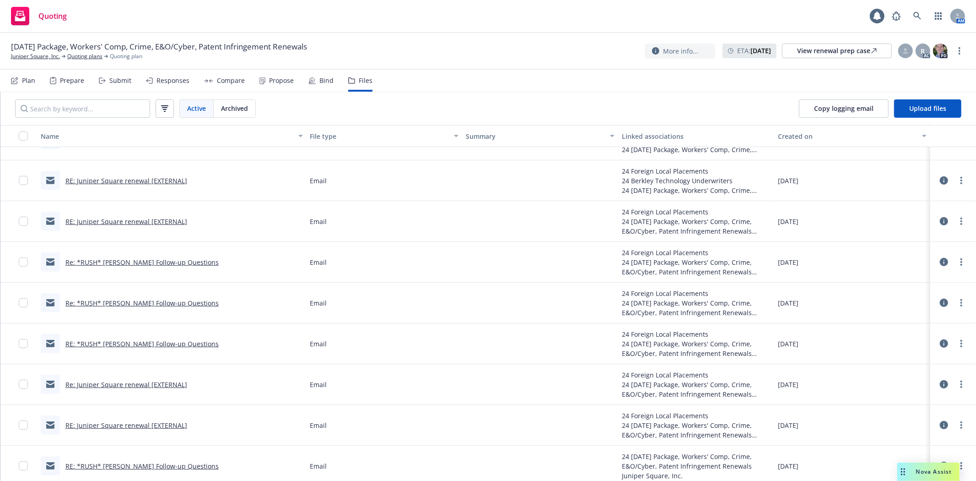
click at [198, 261] on link "Re: *RUSH* Juniper Renewal Follow-up Questions" at bounding box center [141, 262] width 153 height 9
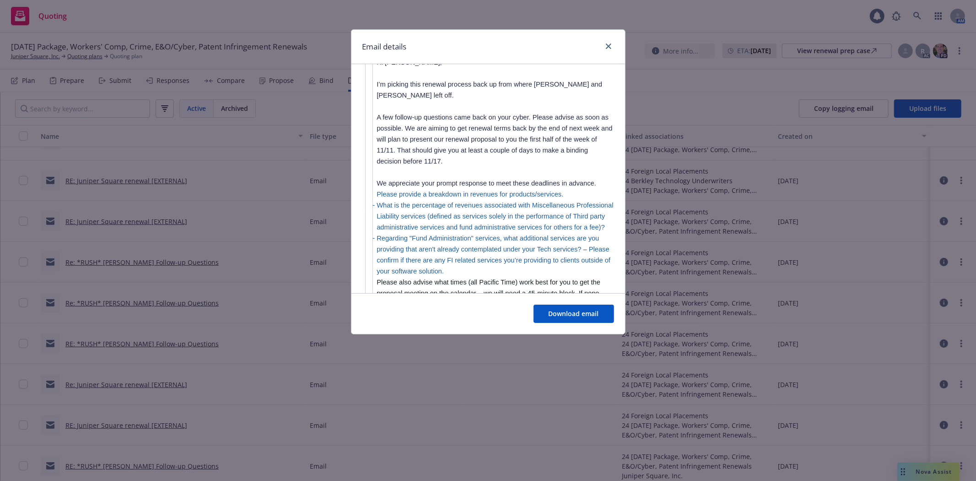
scroll to position [1124, 0]
click at [607, 46] on icon "close" at bounding box center [608, 45] width 5 height 5
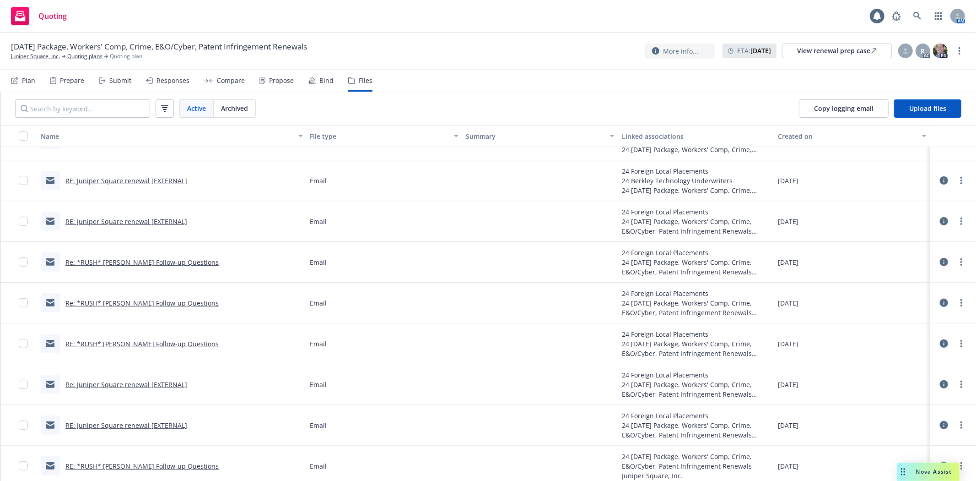
click at [145, 217] on link "RE: Juniper Square renewal [EXTERNAL]" at bounding box center [126, 221] width 122 height 9
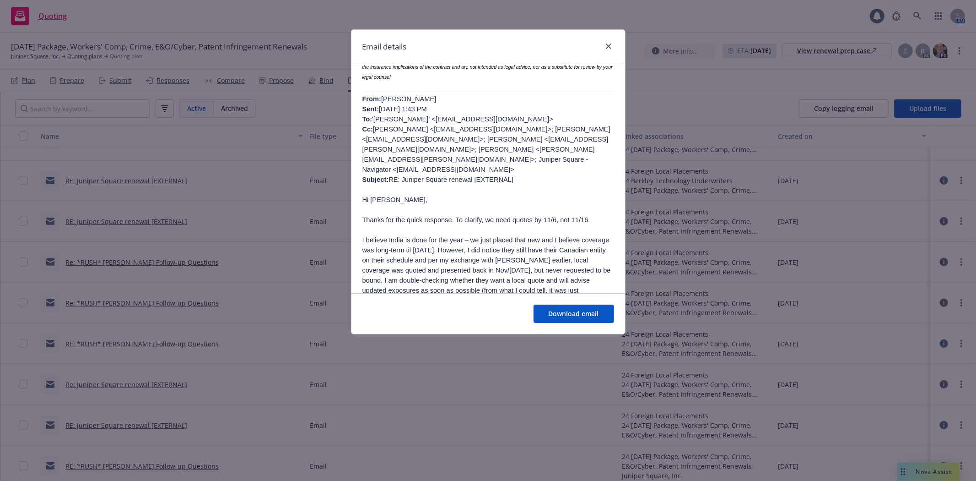
scroll to position [384, 0]
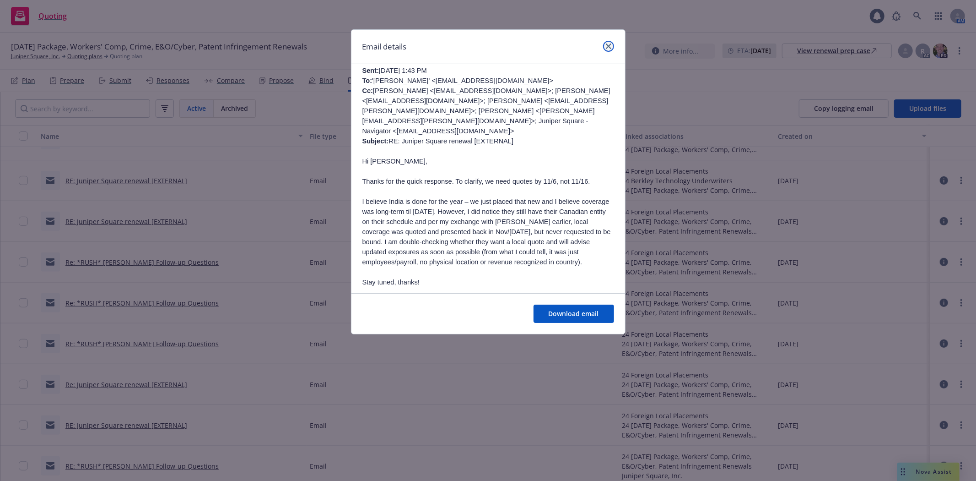
click at [607, 47] on link "close" at bounding box center [608, 46] width 11 height 11
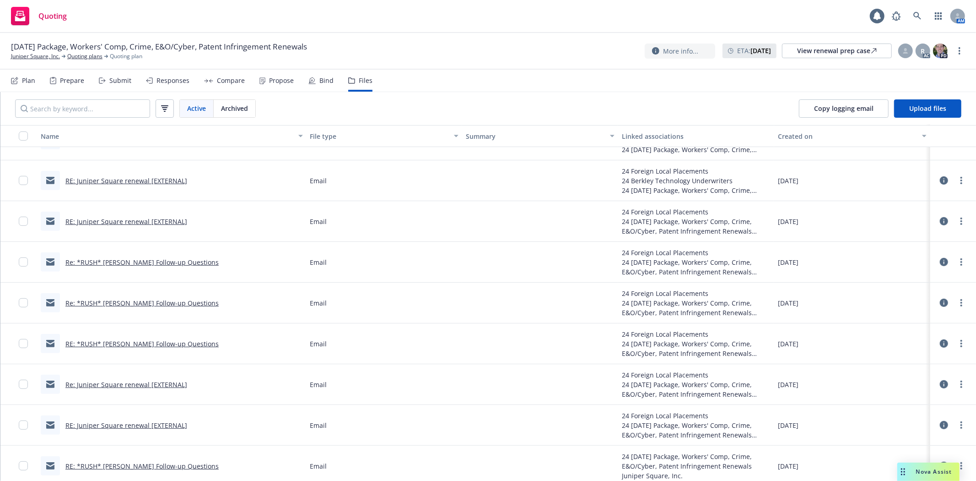
click at [163, 179] on link "RE: Juniper Square renewal [EXTERNAL]" at bounding box center [126, 180] width 122 height 9
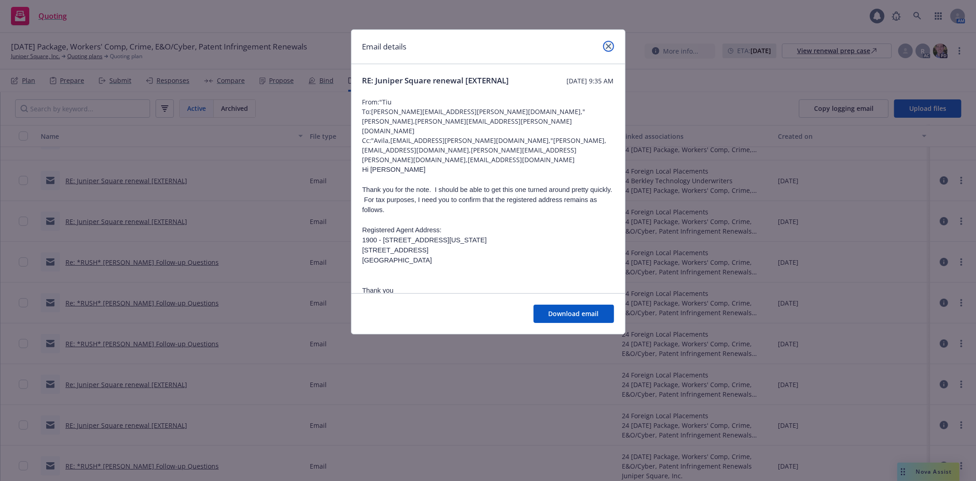
click at [606, 45] on icon "close" at bounding box center [608, 45] width 5 height 5
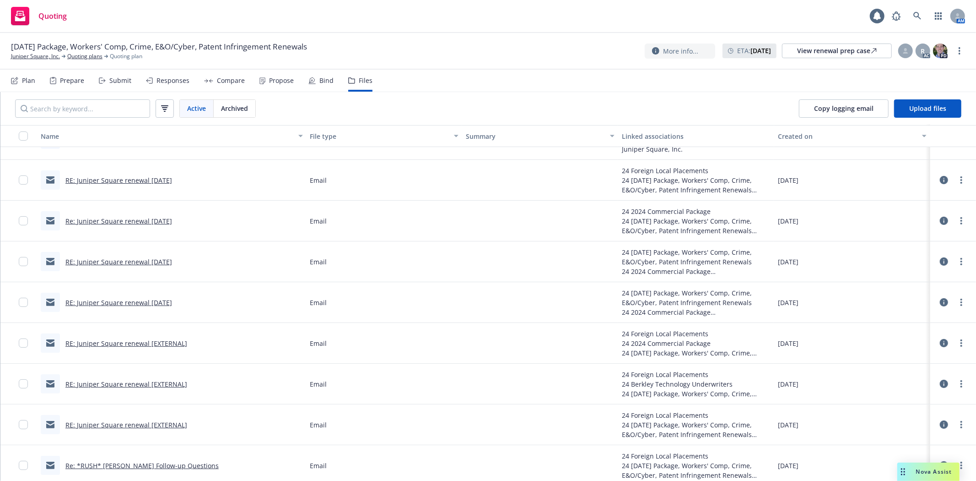
scroll to position [107, 0]
click at [93, 344] on link "RE: Juniper Square renewal [EXTERNAL]" at bounding box center [126, 345] width 122 height 9
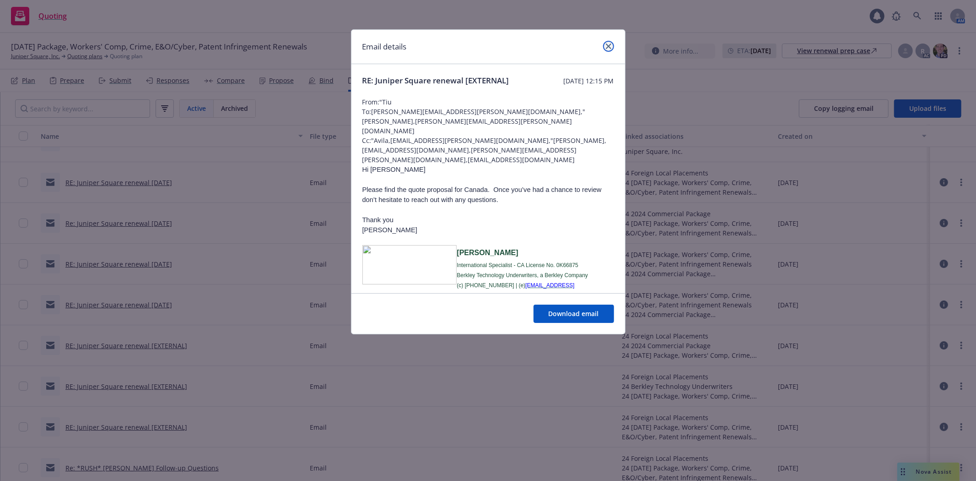
click at [607, 47] on icon "close" at bounding box center [608, 45] width 5 height 5
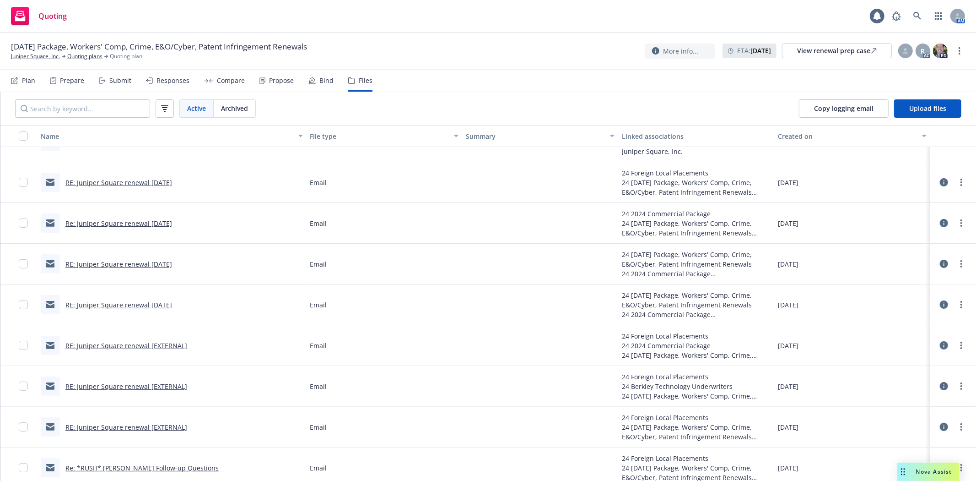
click at [135, 259] on link "RE: Juniper Square renewal Nov 17" at bounding box center [118, 263] width 107 height 9
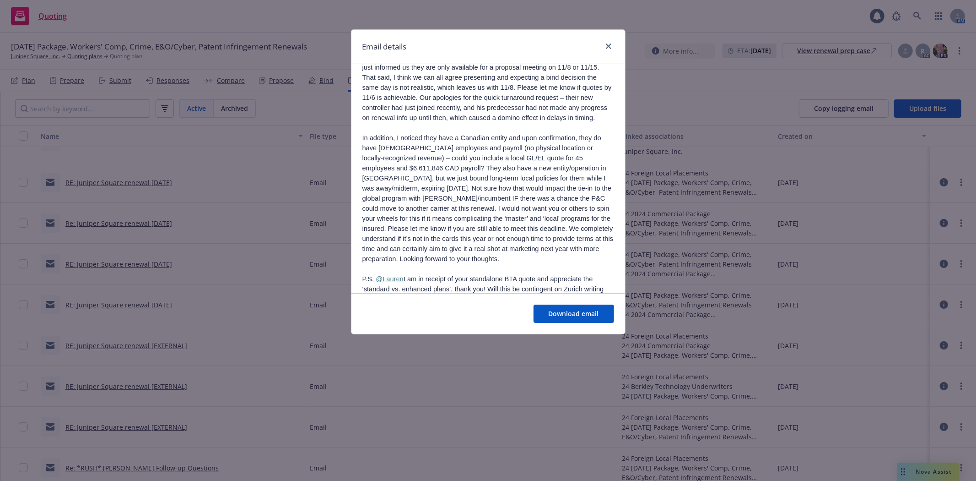
scroll to position [214, 0]
click at [611, 48] on link "close" at bounding box center [608, 46] width 11 height 11
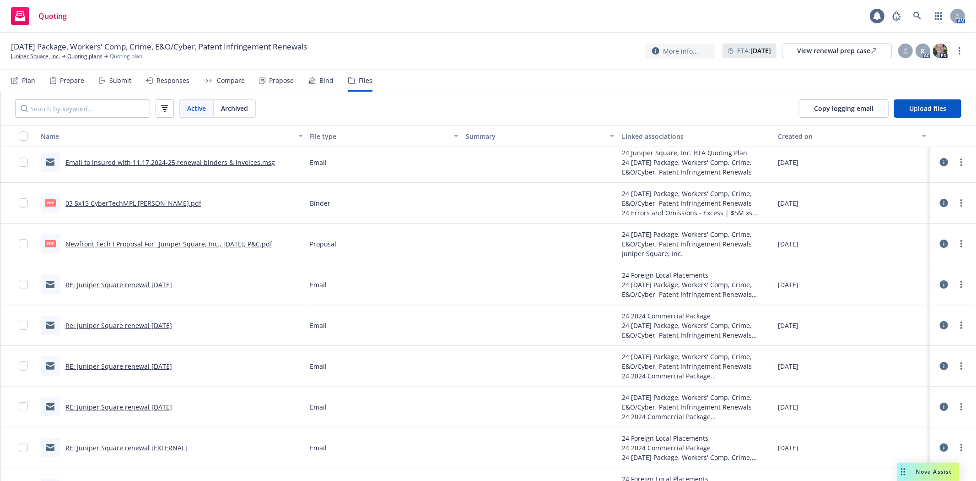
scroll to position [0, 0]
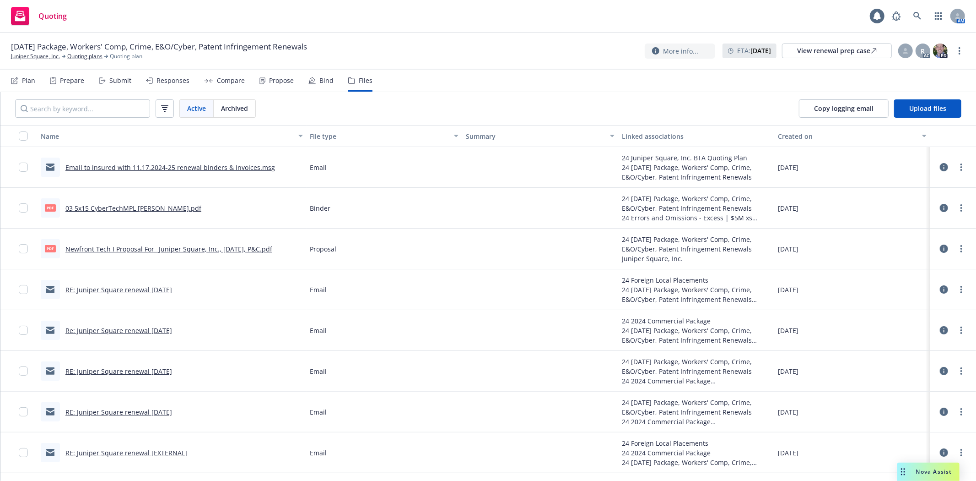
click at [116, 292] on link "RE: Juniper Square renewal Nov 17" at bounding box center [118, 289] width 107 height 9
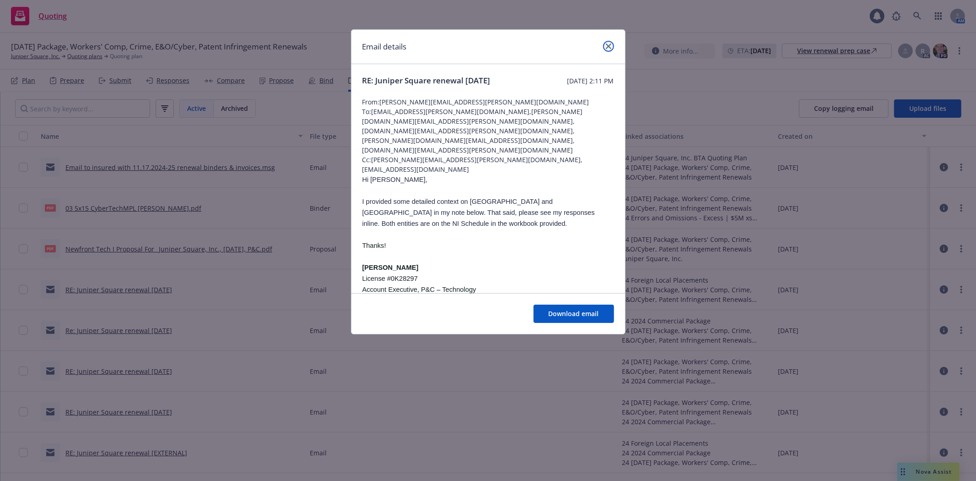
click at [606, 46] on icon "close" at bounding box center [608, 45] width 5 height 5
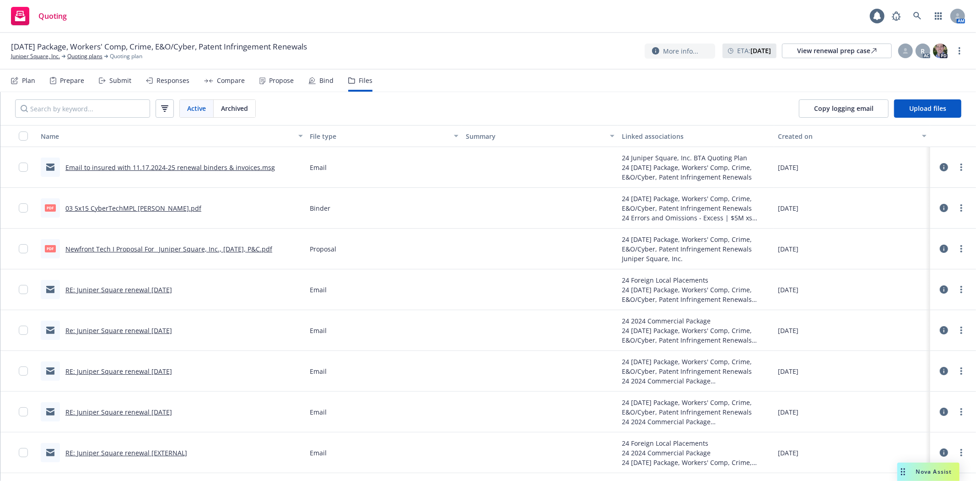
click at [117, 163] on link "Email to insured with 11.17.2024-25 renewal binders & invoices.msg" at bounding box center [170, 167] width 210 height 9
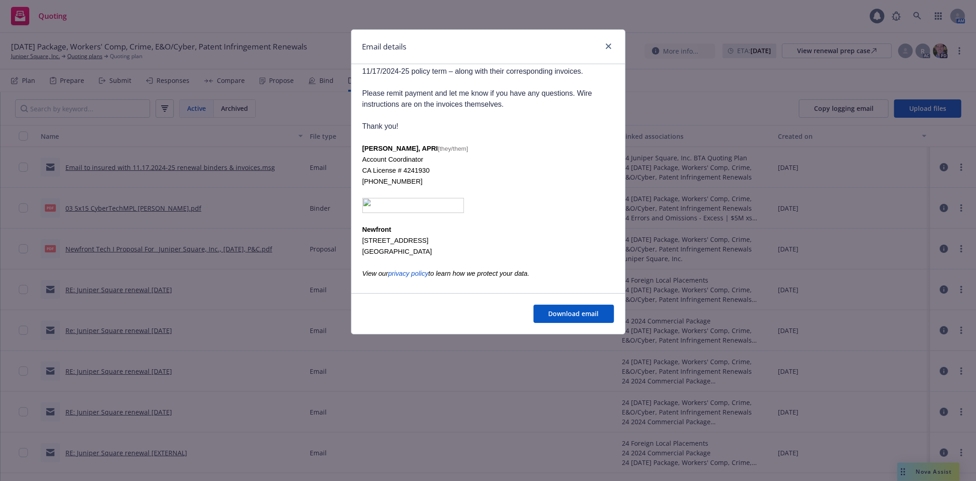
scroll to position [173, 0]
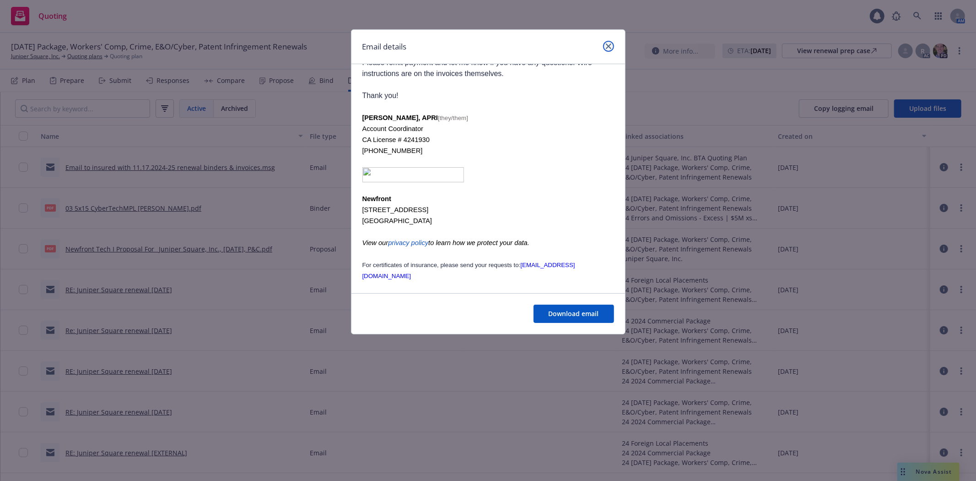
click at [609, 49] on icon "close" at bounding box center [608, 45] width 5 height 5
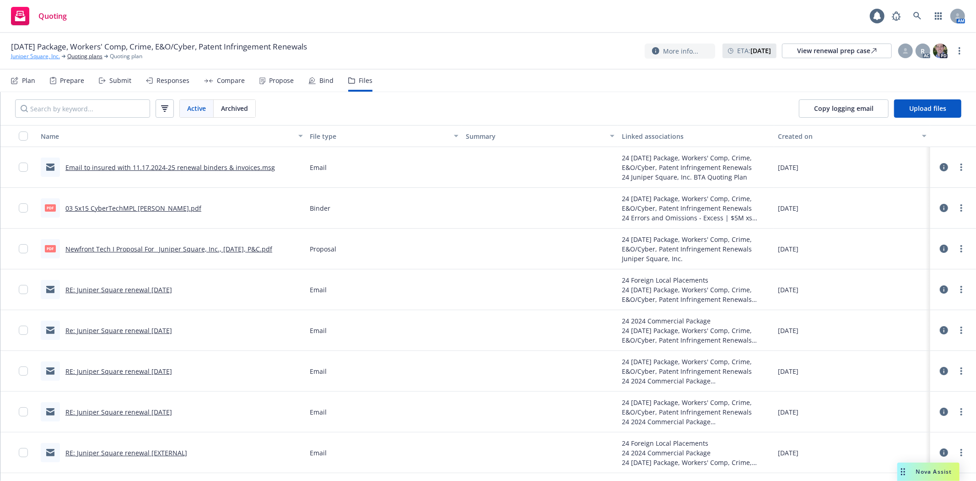
click at [47, 55] on link "Juniper Square, Inc." at bounding box center [35, 56] width 49 height 8
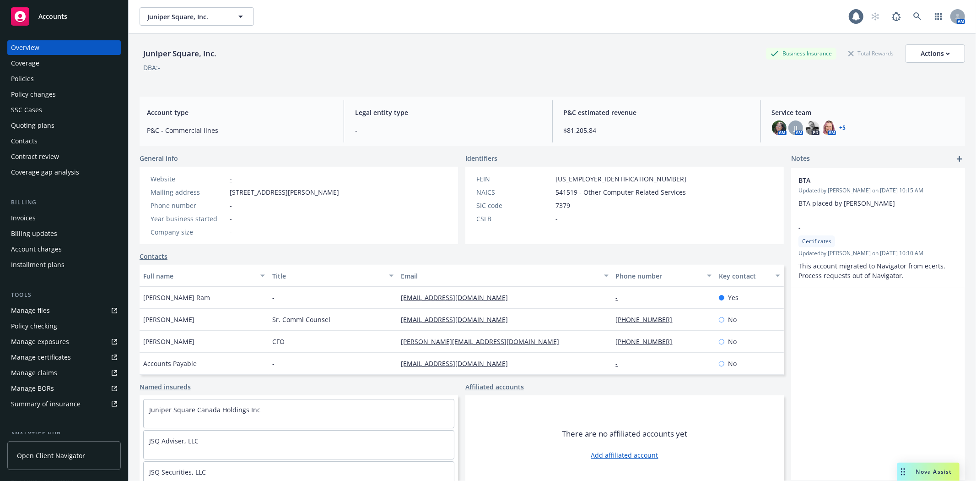
click at [46, 140] on div "Contacts" at bounding box center [64, 141] width 106 height 15
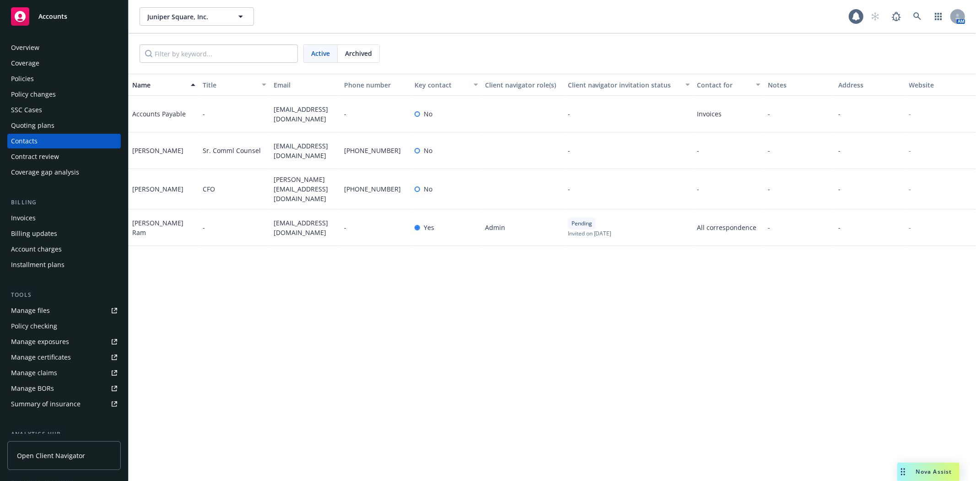
click at [38, 126] on div "Quoting plans" at bounding box center [32, 125] width 43 height 15
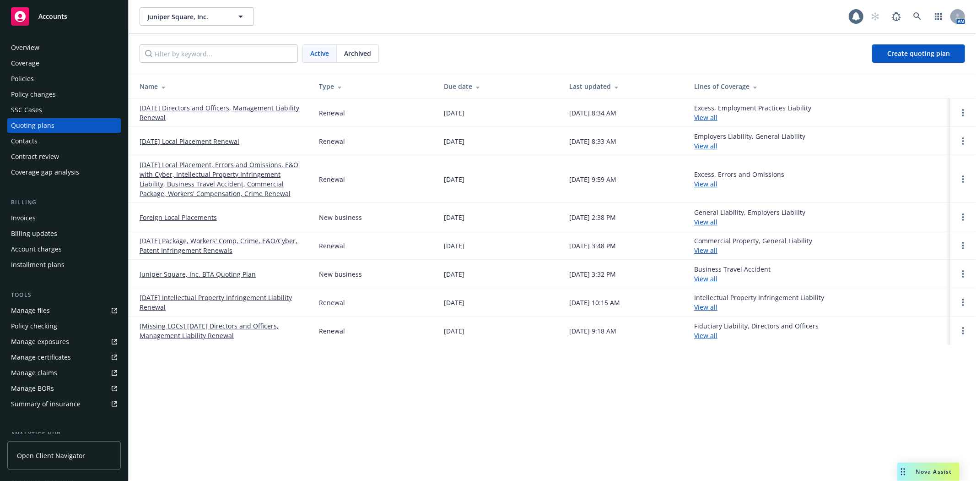
click at [213, 252] on link "[DATE] Package, Workers' Comp, Crime, E&O/Cyber, Patent Infringement Renewals" at bounding box center [222, 245] width 165 height 19
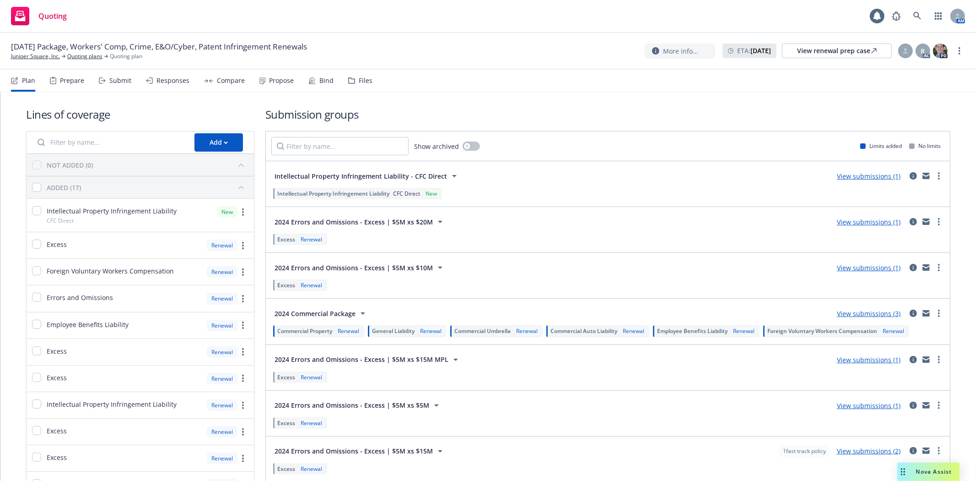
click at [362, 80] on div "Files" at bounding box center [366, 80] width 14 height 7
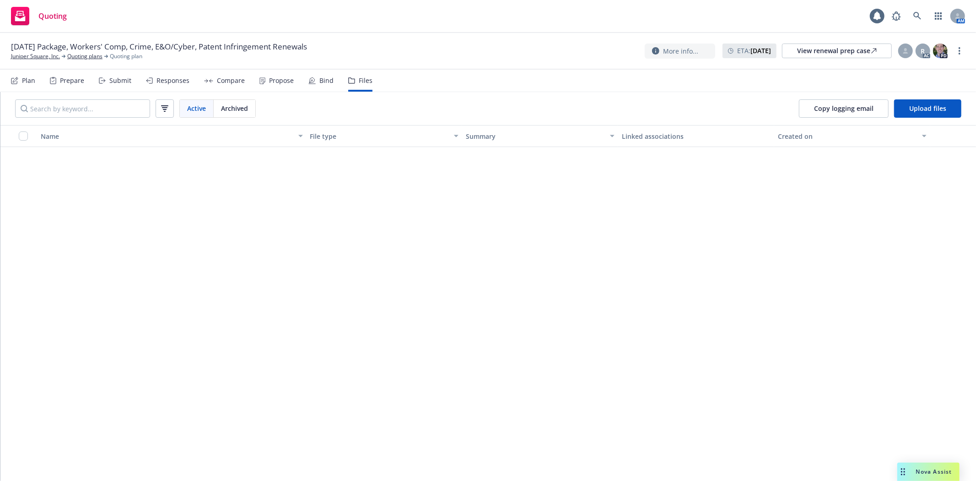
scroll to position [644, 0]
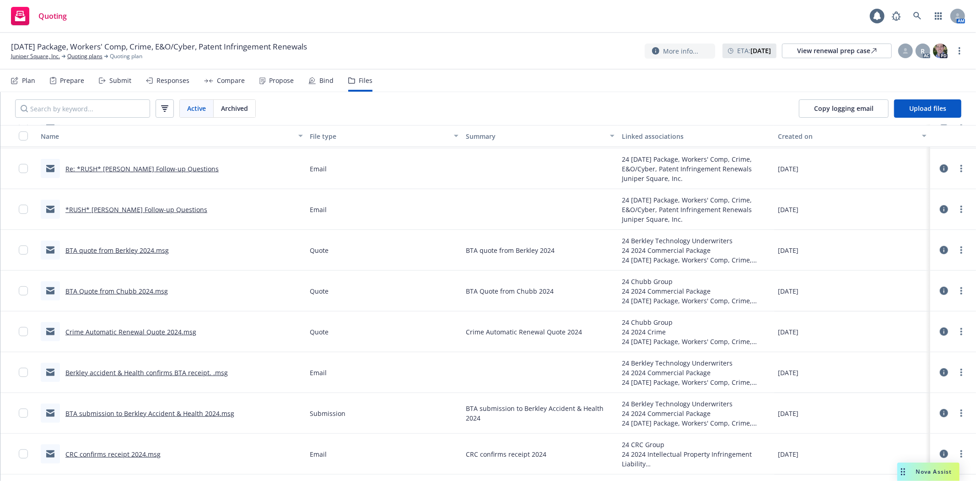
click at [186, 209] on link "*RUSH* [PERSON_NAME] Follow-up Questions" at bounding box center [136, 209] width 142 height 9
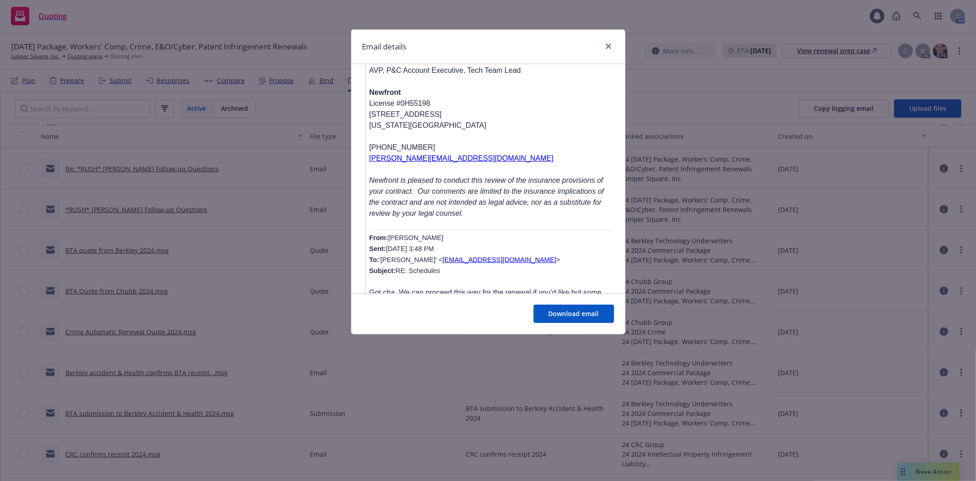
scroll to position [1090, 0]
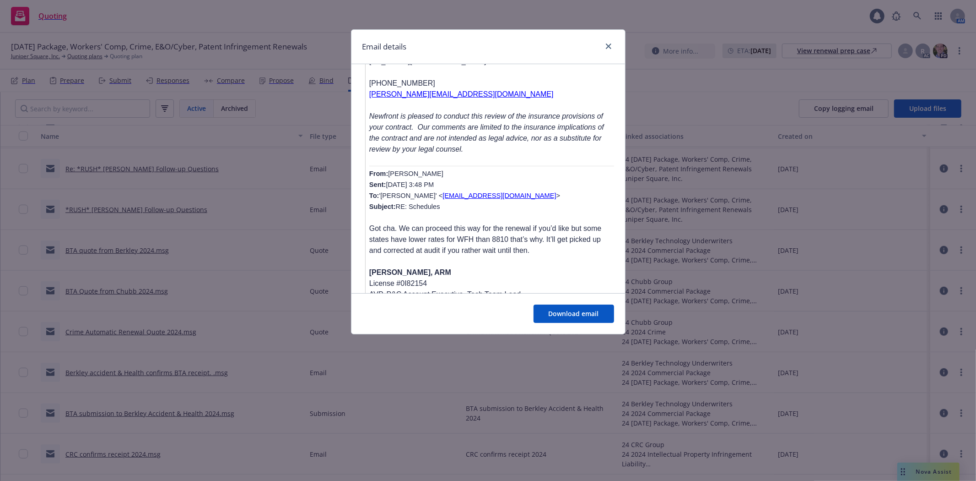
click at [508, 223] on p "Got cha. We can proceed this way for the renewal if you’d like but some states …" at bounding box center [491, 239] width 245 height 33
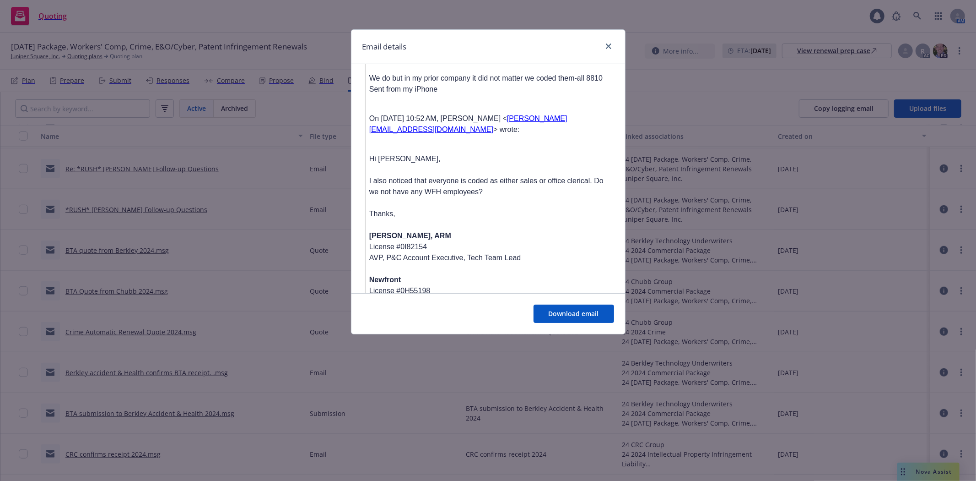
scroll to position [1777, 0]
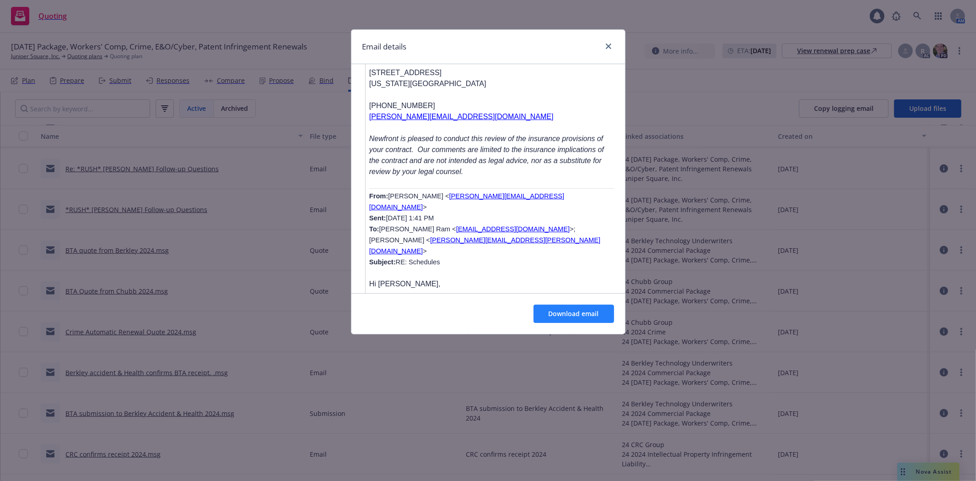
click at [567, 306] on div "Download email" at bounding box center [488, 313] width 274 height 41
click at [567, 306] on button "Download email" at bounding box center [574, 313] width 81 height 18
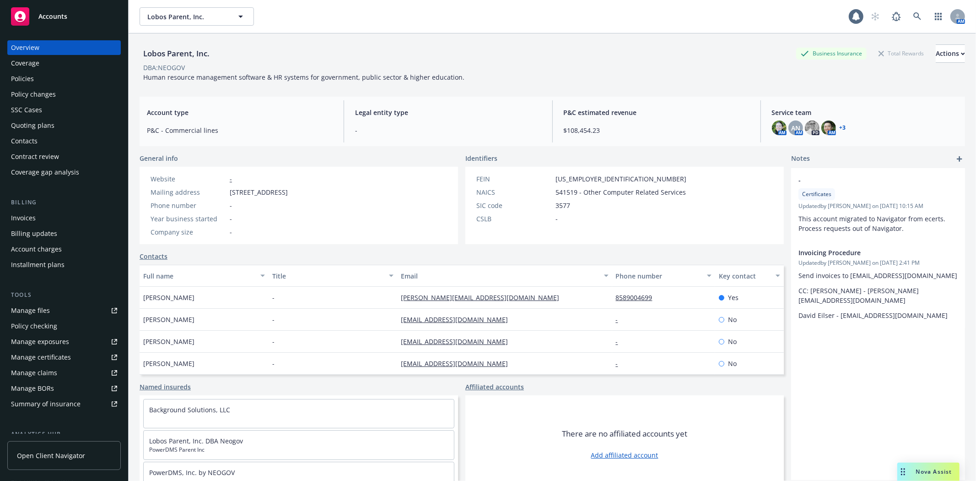
click at [16, 312] on div "Manage files" at bounding box center [30, 310] width 39 height 15
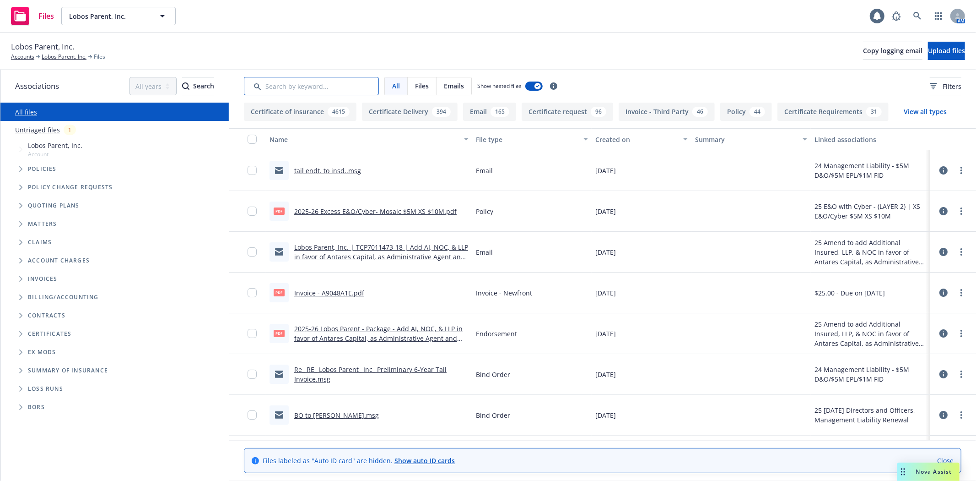
click at [303, 82] on input "Search by keyword..." at bounding box center [311, 86] width 135 height 18
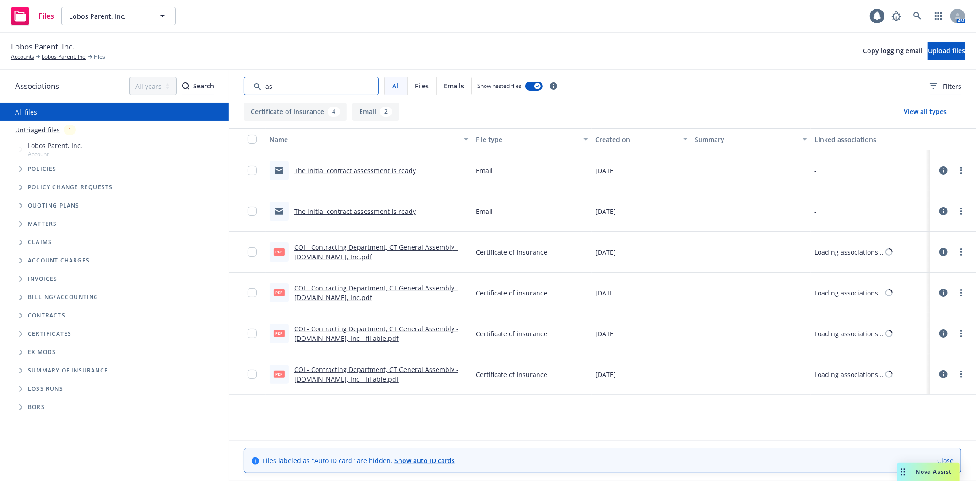
type input "a"
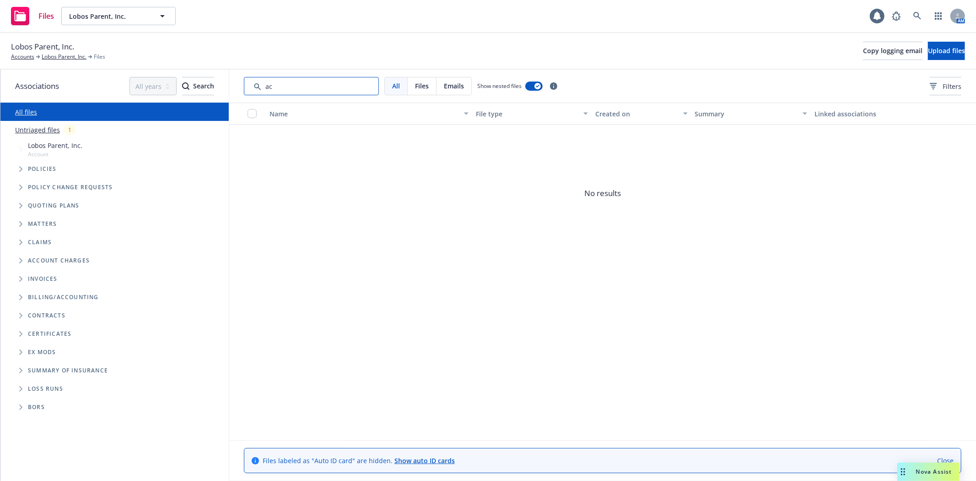
type input "a"
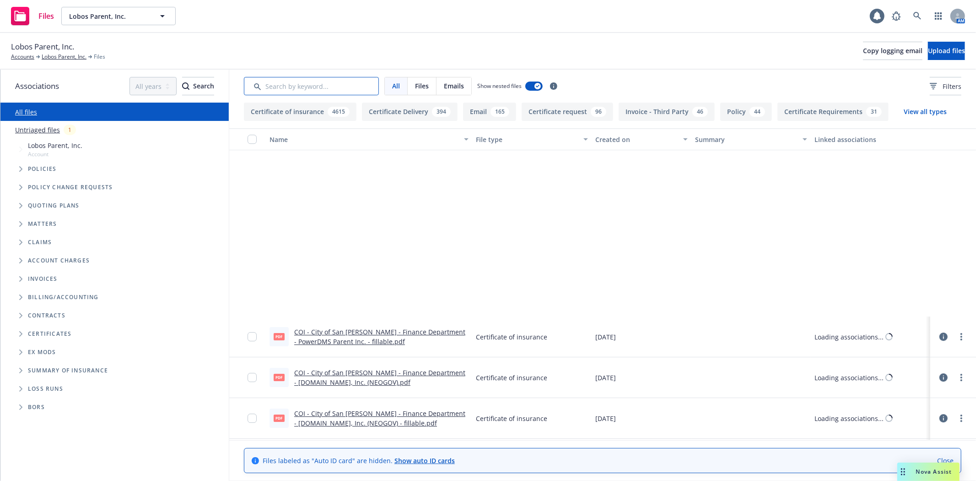
scroll to position [11484, 0]
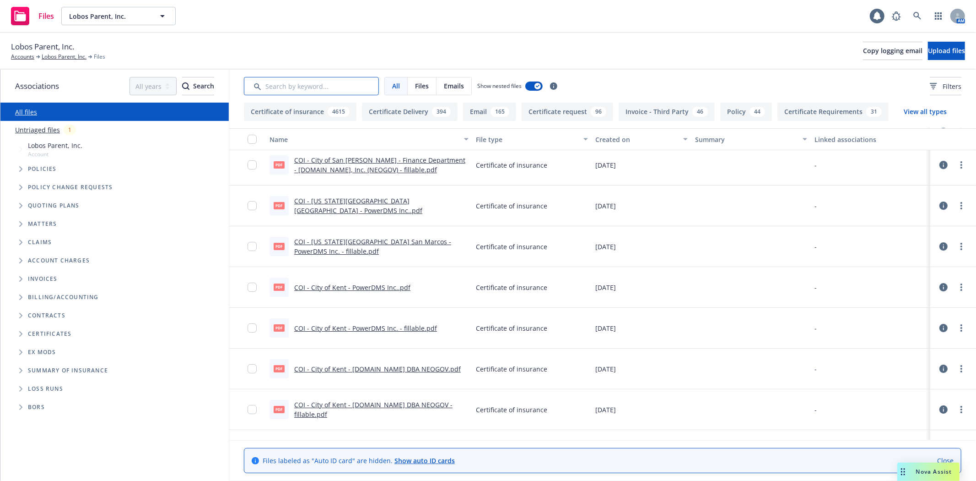
click at [342, 90] on input "Search by keyword..." at bounding box center [311, 86] width 135 height 18
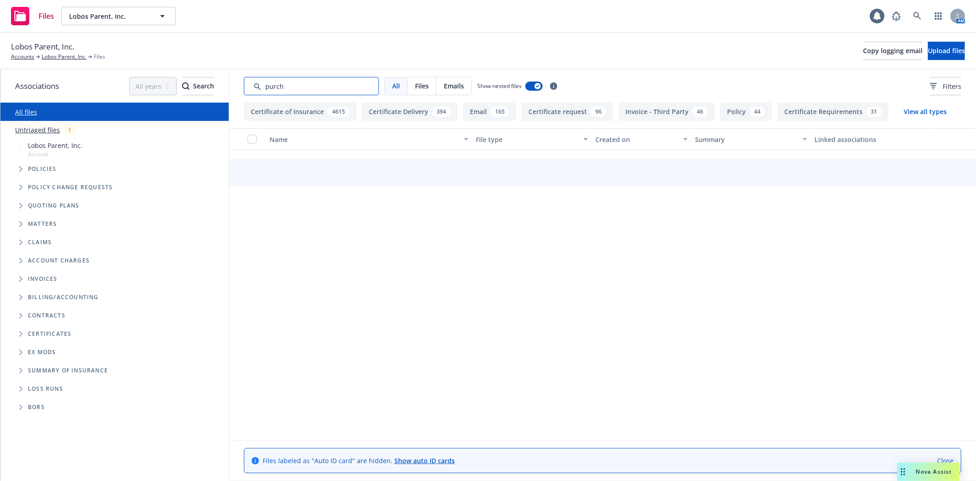
scroll to position [0, 0]
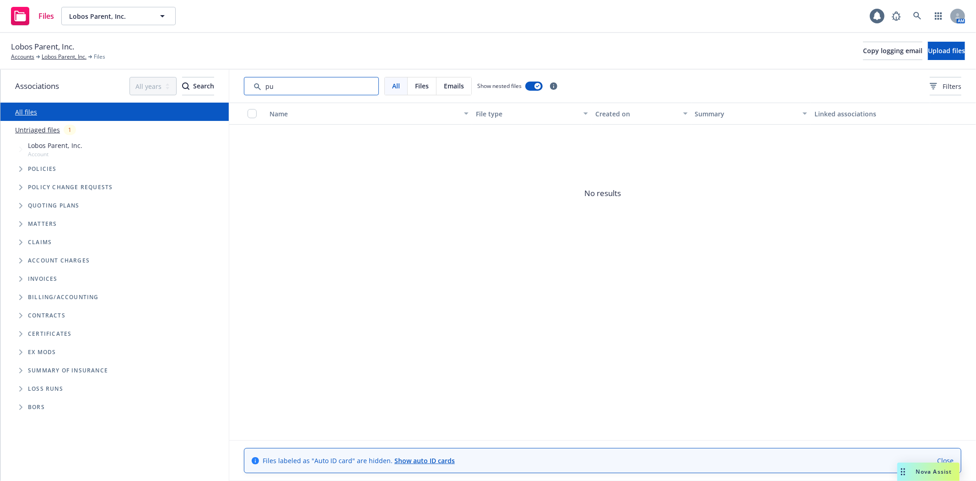
type input "p"
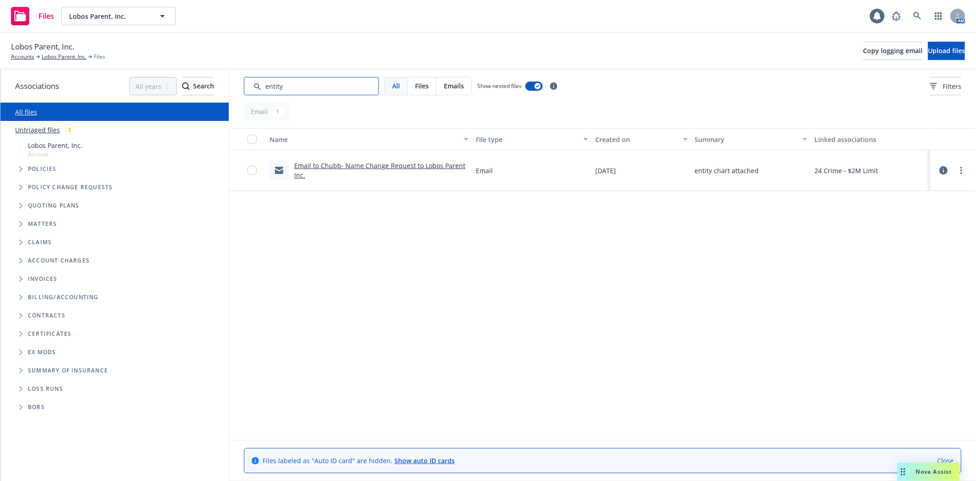
type input "entity"
